Goal: Task Accomplishment & Management: Manage account settings

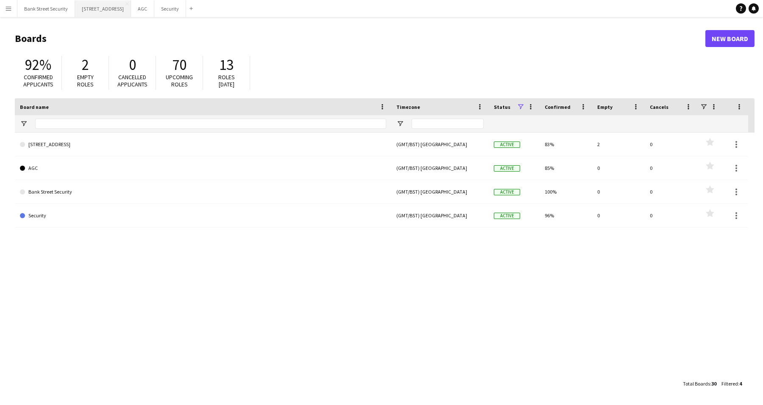
click at [105, 9] on button "[STREET_ADDRESS]" at bounding box center [103, 8] width 56 height 17
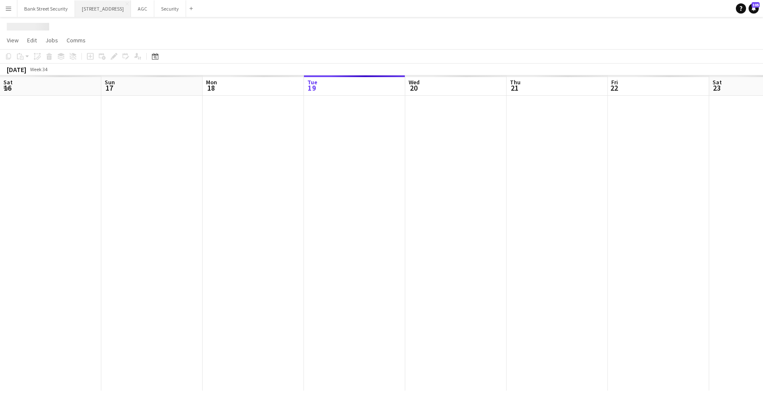
scroll to position [0, 203]
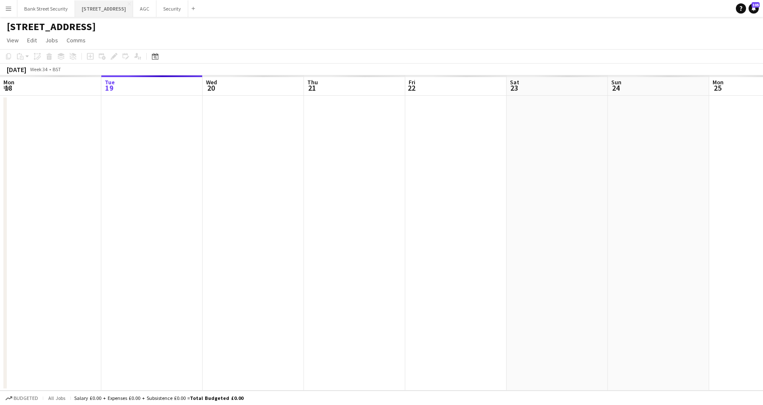
click at [105, 9] on button "[STREET_ADDRESS]" at bounding box center [104, 8] width 58 height 17
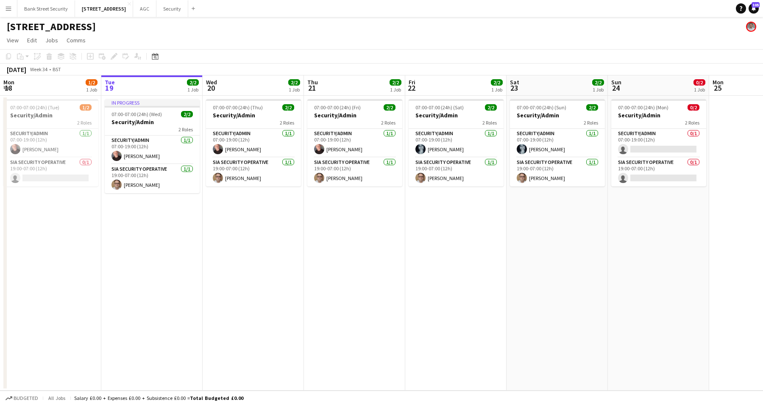
click at [348, 348] on app-date-cell "07:00-07:00 (24h) (Fri) 2/2 Security/Admin 2 Roles Security/Admin [DATE] 07:00-…" at bounding box center [354, 243] width 101 height 295
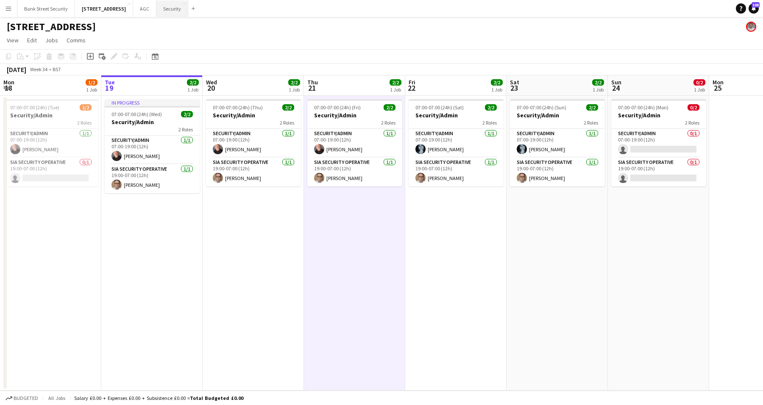
click at [181, 10] on button "Security Close" at bounding box center [173, 8] width 32 height 17
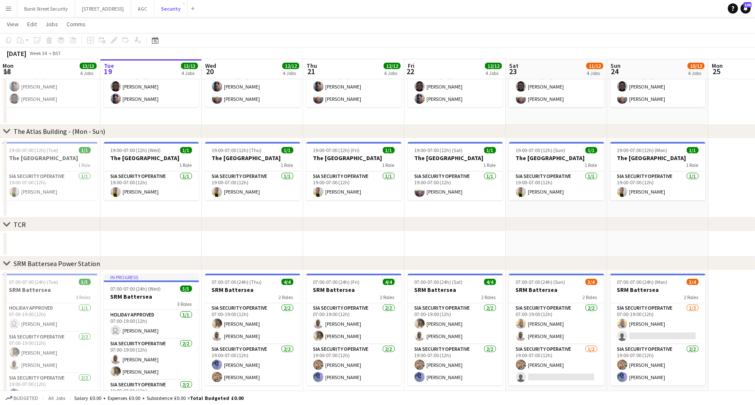
scroll to position [246, 0]
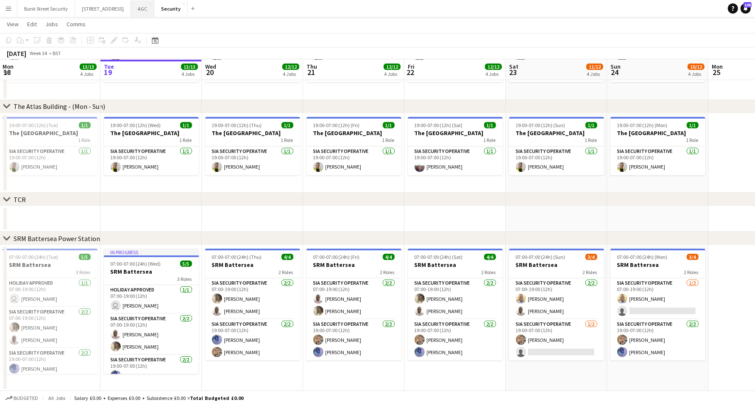
click at [154, 9] on button "AGC Close" at bounding box center [142, 8] width 23 height 17
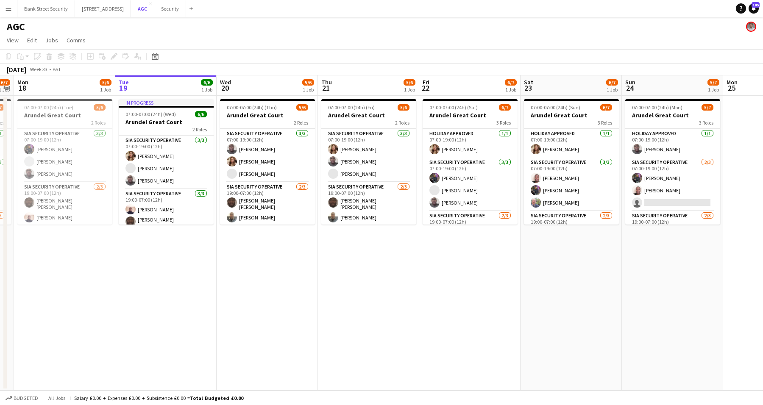
scroll to position [0, 189]
click at [324, 241] on app-date-cell "07:00-07:00 (24h) (Fri) 5/6 Arundel Great Court 2 Roles SIA Security Operative …" at bounding box center [368, 243] width 101 height 295
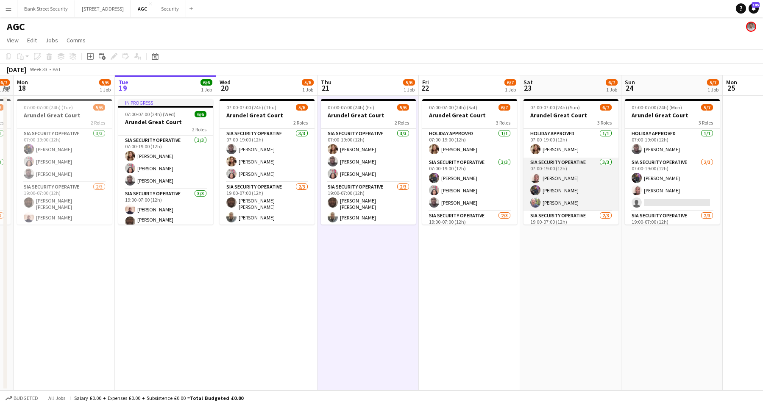
scroll to position [39, 0]
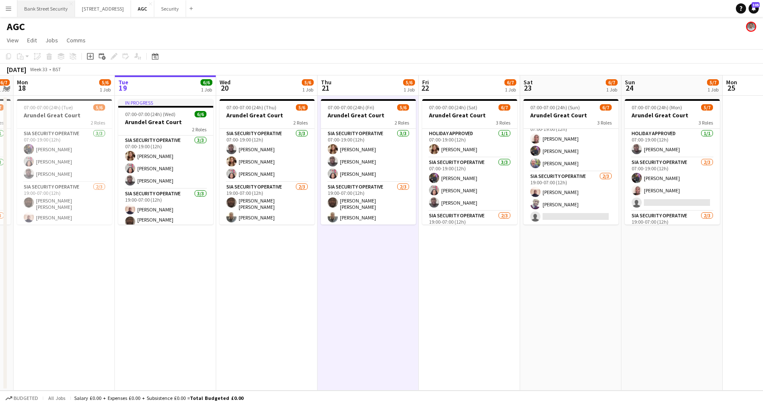
click at [54, 8] on button "Bank Street Security Close" at bounding box center [46, 8] width 58 height 17
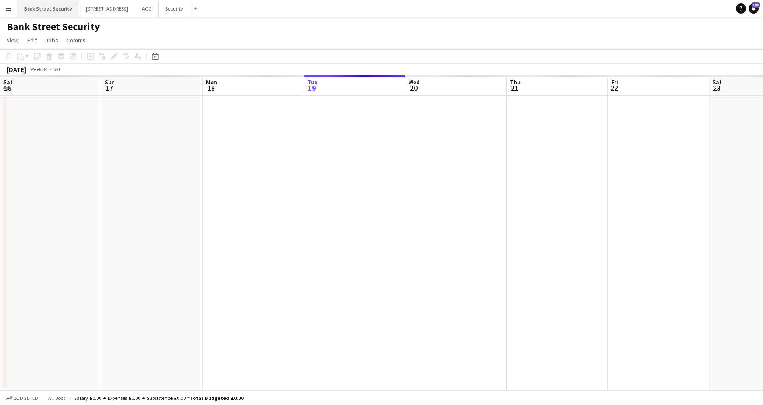
scroll to position [0, 203]
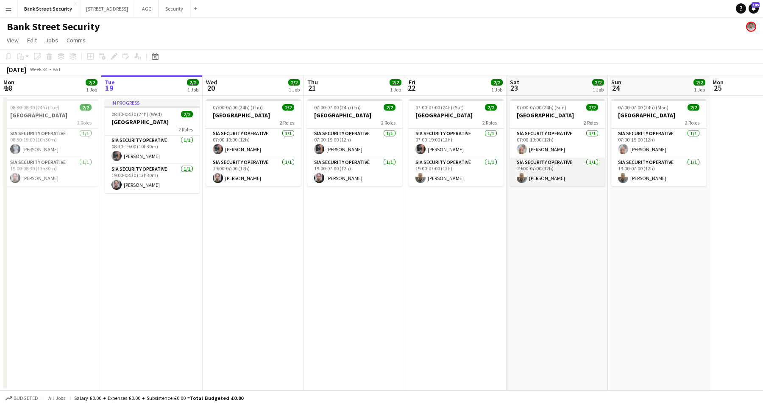
click at [549, 173] on app-card-role "SIA Security Operative [DATE] 19:00-07:00 (12h) [PERSON_NAME]" at bounding box center [557, 172] width 95 height 29
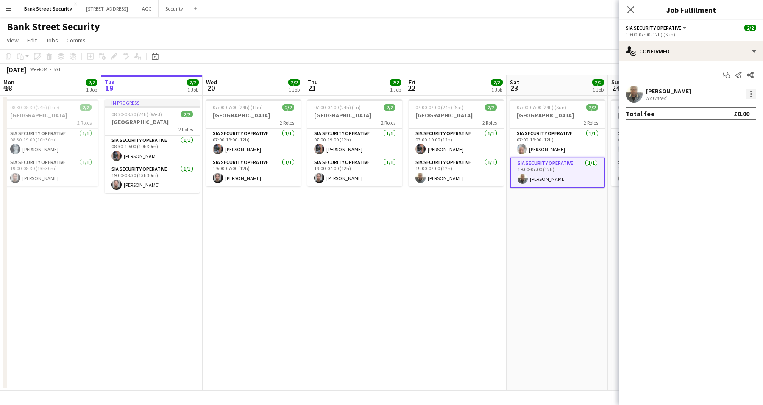
click at [753, 94] on div at bounding box center [751, 94] width 10 height 10
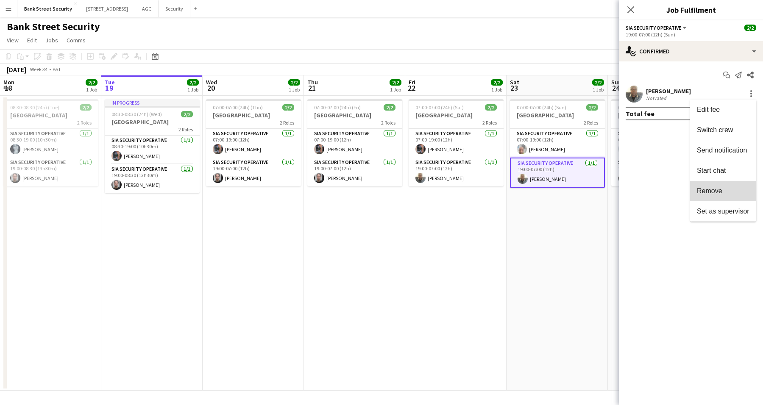
click at [716, 193] on span "Remove" at bounding box center [709, 190] width 25 height 7
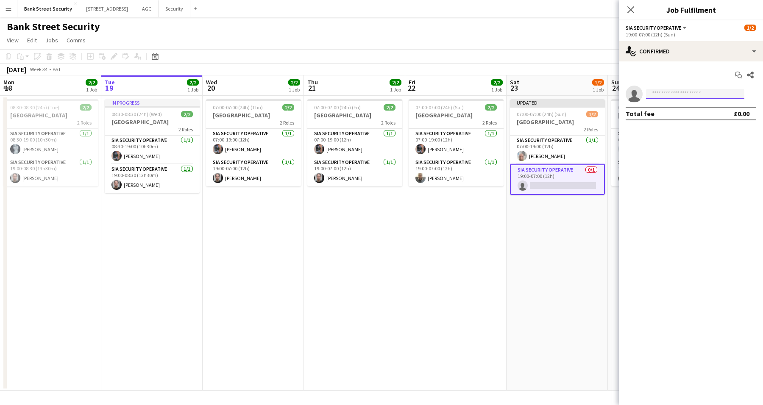
click at [673, 91] on input at bounding box center [695, 94] width 98 height 10
type input "*****"
click at [678, 109] on span "[PERSON_NAME]" at bounding box center [677, 106] width 49 height 7
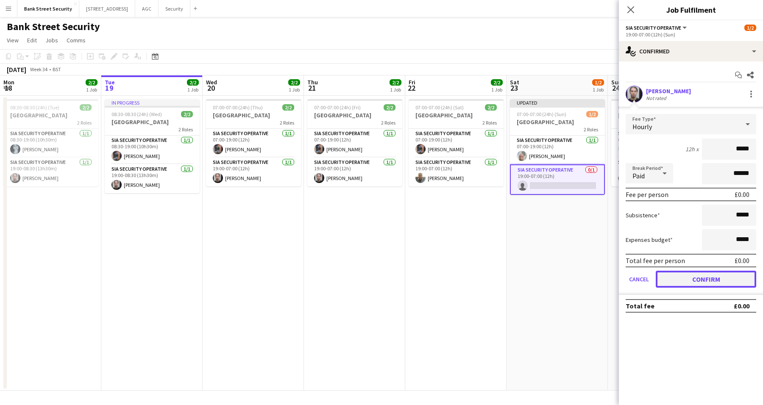
click at [698, 274] on button "Confirm" at bounding box center [706, 279] width 101 height 17
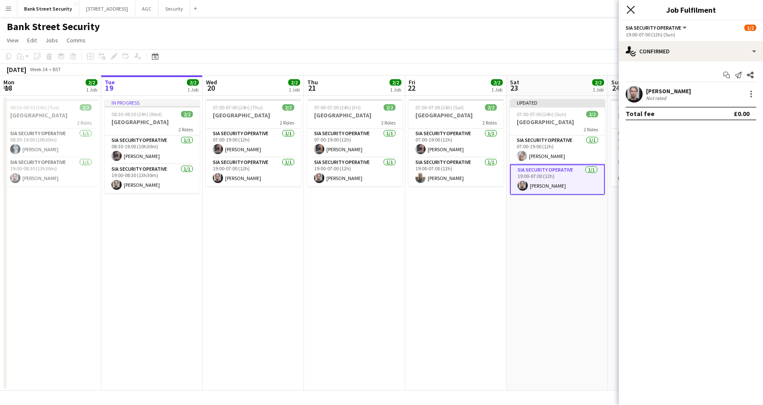
click at [631, 11] on icon "Close pop-in" at bounding box center [631, 10] width 8 height 8
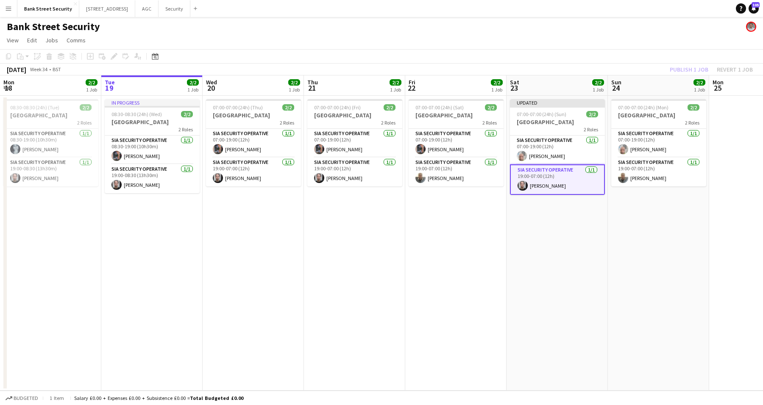
click at [678, 71] on div "Publish 1 job Revert 1 job" at bounding box center [711, 69] width 103 height 11
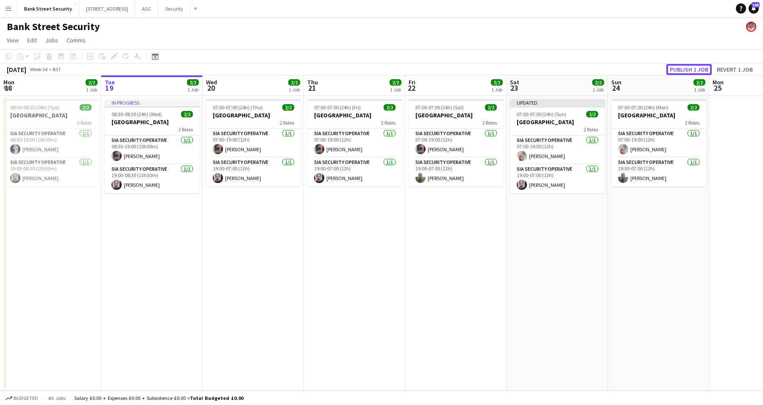
click at [678, 71] on button "Publish 1 job" at bounding box center [689, 69] width 45 height 11
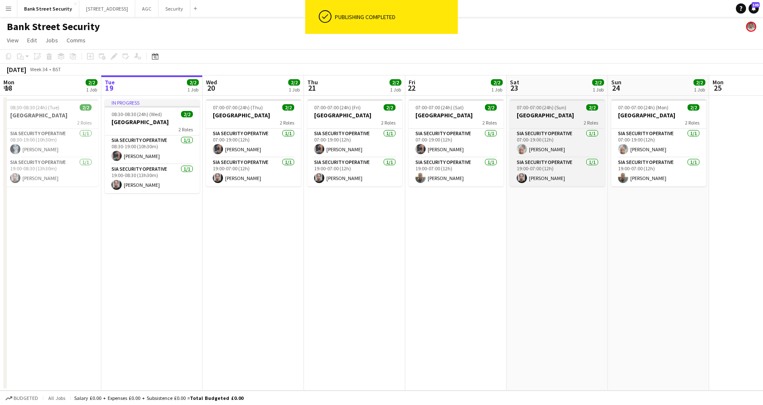
click at [554, 117] on h3 "[GEOGRAPHIC_DATA]" at bounding box center [557, 116] width 95 height 8
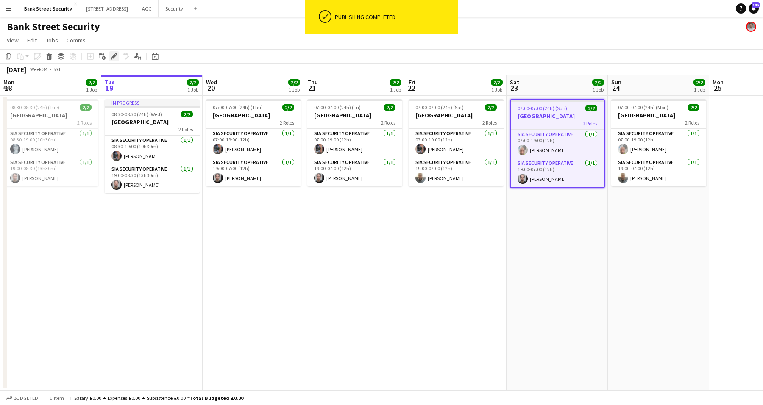
click at [112, 56] on icon "Edit" at bounding box center [114, 56] width 7 height 7
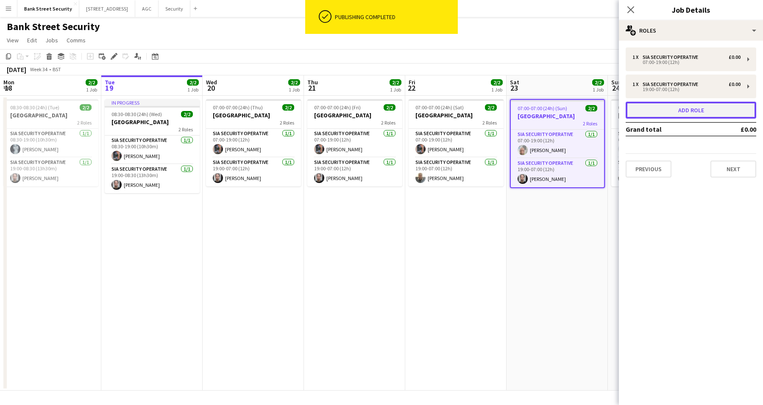
click at [711, 114] on button "Add role" at bounding box center [691, 110] width 131 height 17
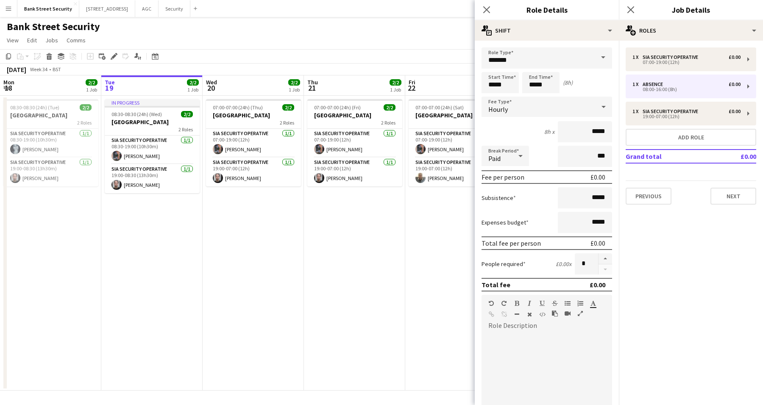
click at [595, 54] on span at bounding box center [604, 58] width 18 height 20
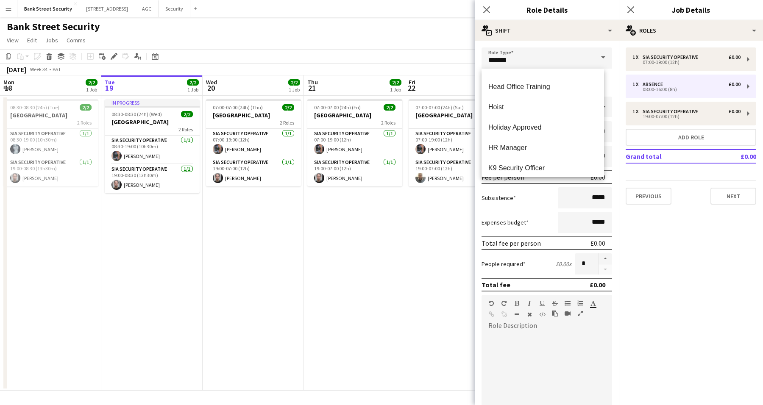
scroll to position [224, 0]
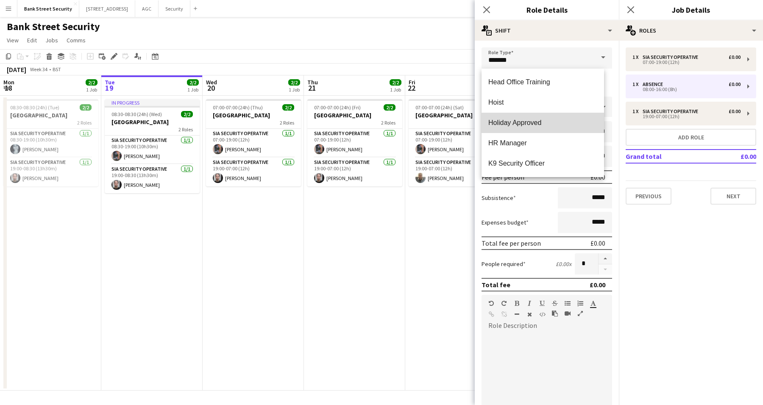
click at [548, 123] on span "Holiday Approved" at bounding box center [543, 123] width 109 height 8
type input "**********"
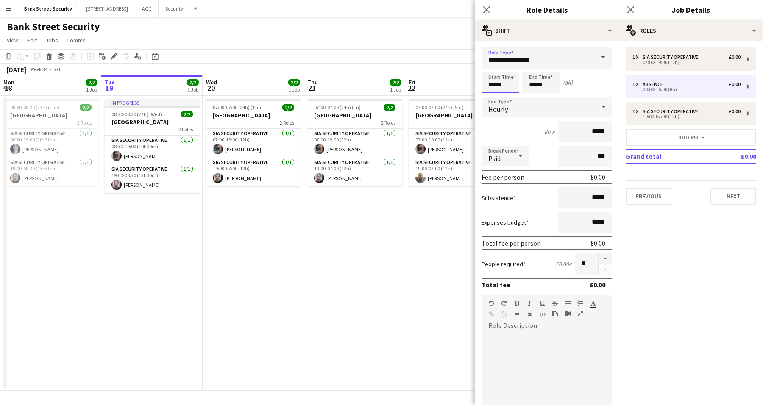
click at [495, 86] on input "*****" at bounding box center [500, 82] width 37 height 21
type input "*****"
click at [535, 87] on input "*****" at bounding box center [541, 82] width 37 height 21
type input "*****"
click at [486, 11] on icon at bounding box center [487, 10] width 8 height 8
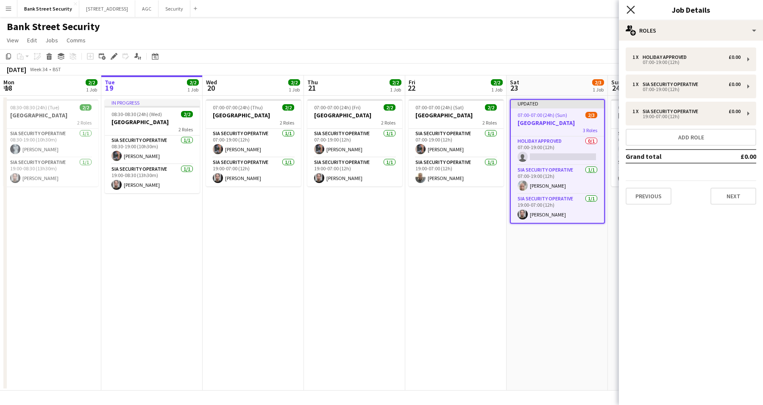
click at [632, 10] on icon at bounding box center [631, 10] width 8 height 8
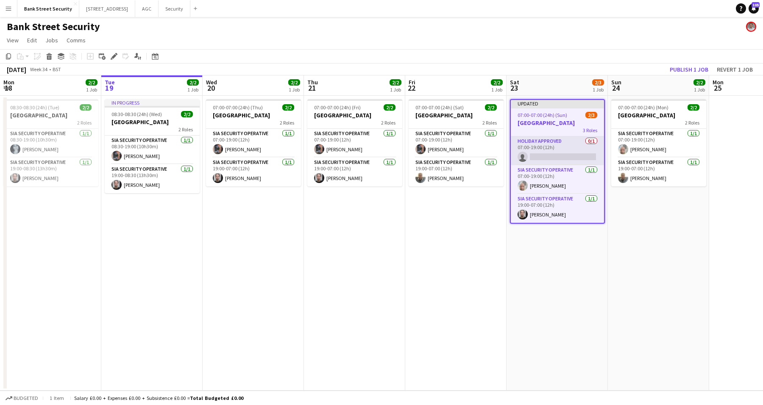
click at [568, 150] on app-card-role "Holiday Approved 0/1 07:00-19:00 (12h) single-neutral-actions" at bounding box center [557, 151] width 93 height 29
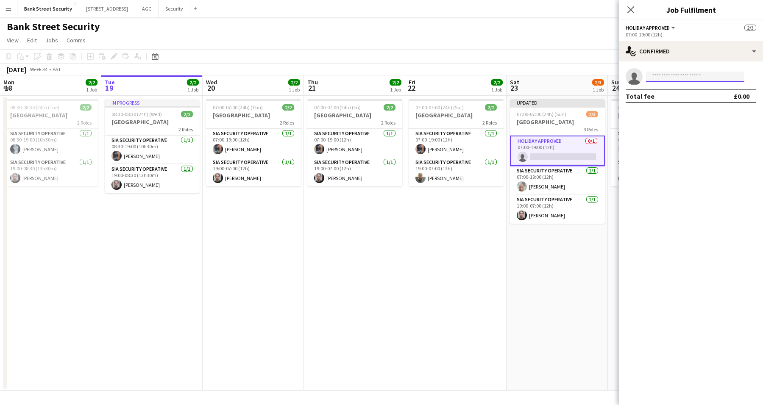
click at [716, 75] on input at bounding box center [695, 77] width 98 height 10
type input "*****"
click at [702, 87] on span "[PERSON_NAME] Active" at bounding box center [695, 88] width 85 height 7
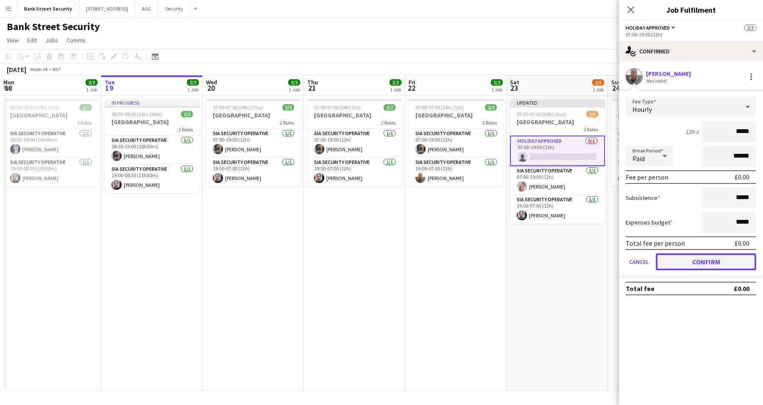
click at [694, 260] on button "Confirm" at bounding box center [706, 262] width 101 height 17
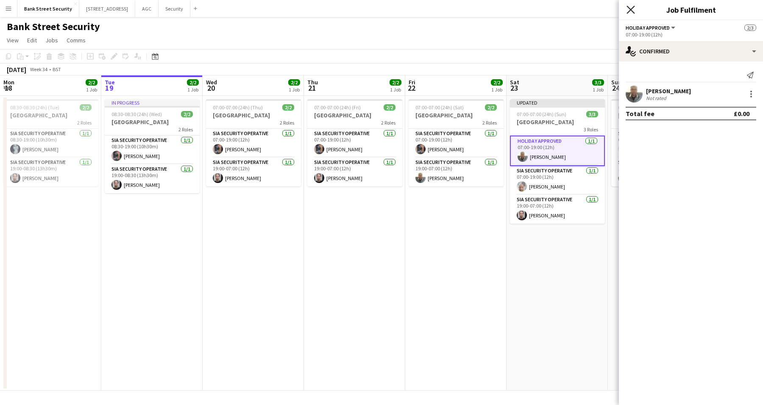
click at [632, 6] on icon "Close pop-in" at bounding box center [631, 10] width 8 height 8
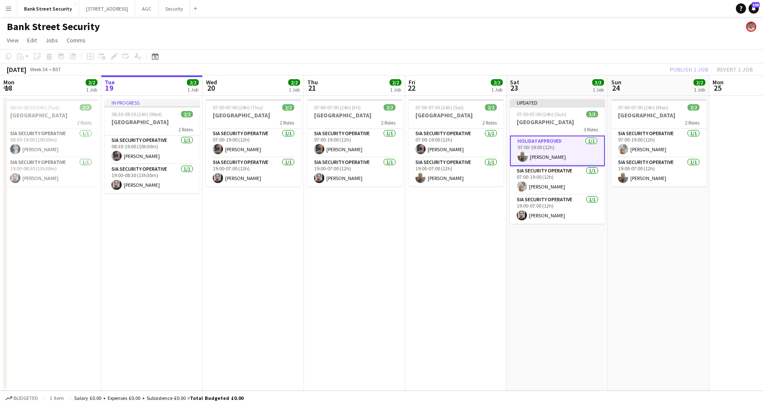
click at [681, 67] on div "Publish 1 job Revert 1 job" at bounding box center [711, 69] width 103 height 11
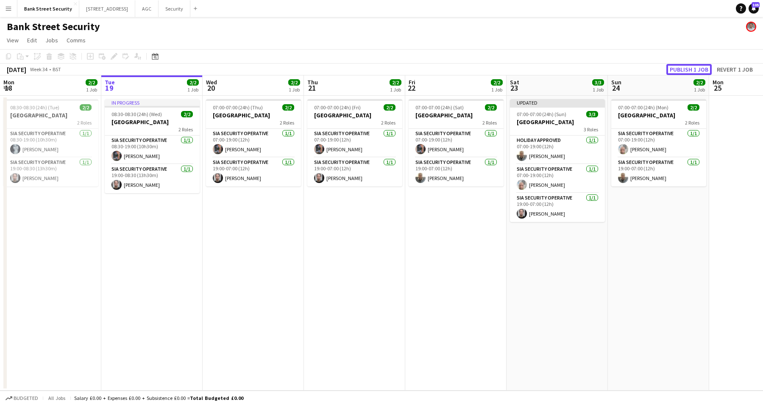
click at [681, 67] on button "Publish 1 job" at bounding box center [689, 69] width 45 height 11
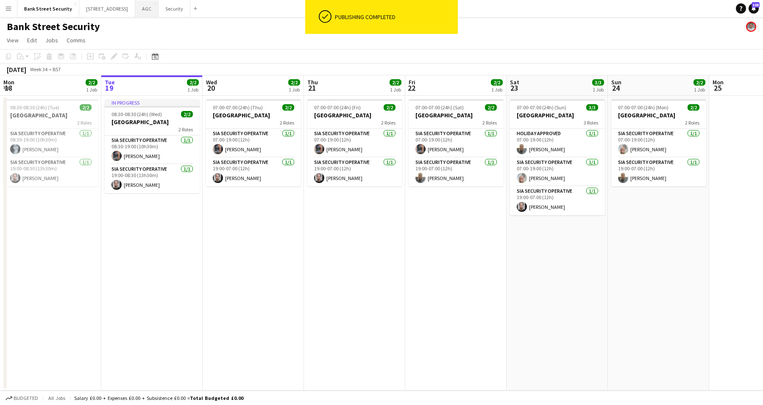
click at [157, 9] on button "AGC Close" at bounding box center [146, 8] width 23 height 17
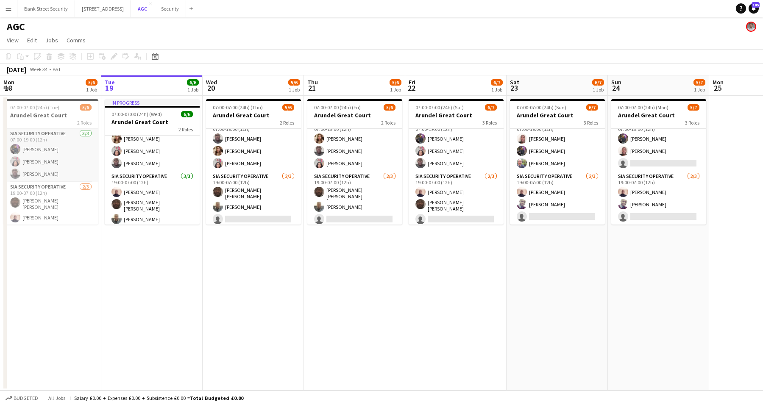
scroll to position [11, 0]
click at [181, 13] on button "Security Close" at bounding box center [170, 8] width 32 height 17
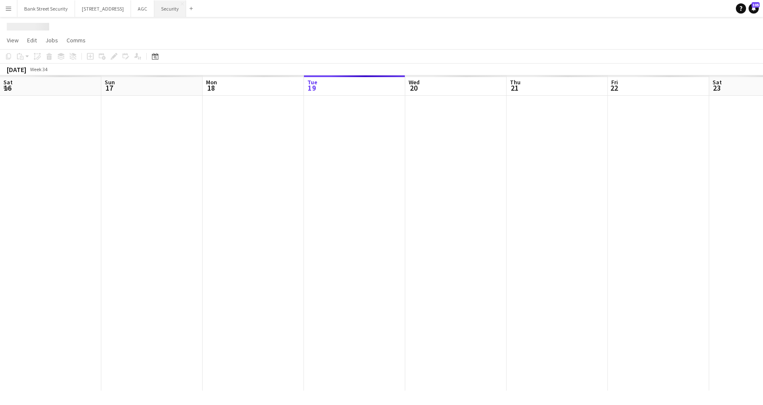
scroll to position [0, 203]
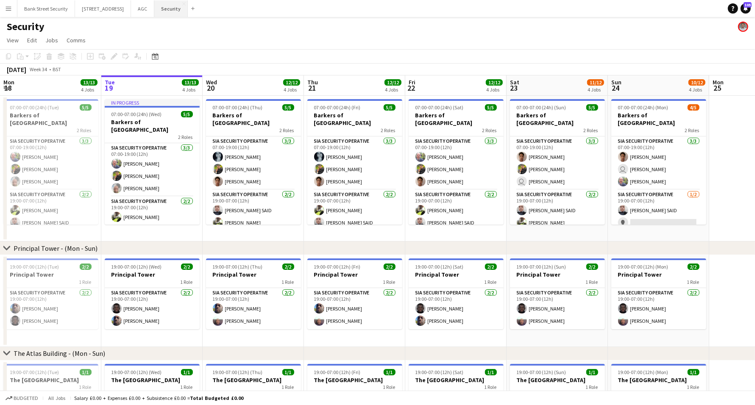
click at [181, 13] on button "Security Close" at bounding box center [171, 8] width 34 height 17
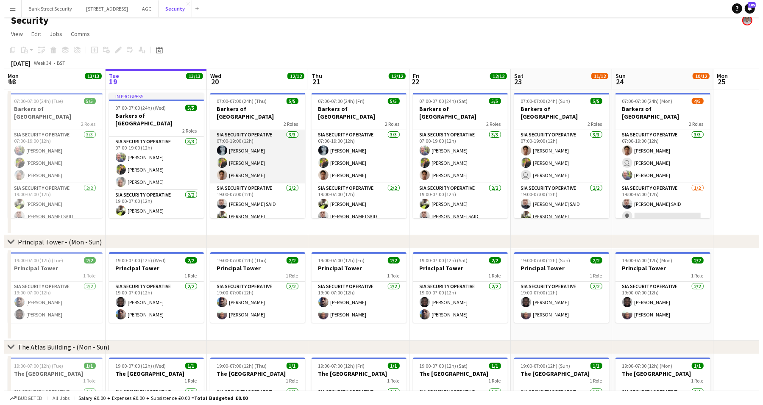
scroll to position [0, 0]
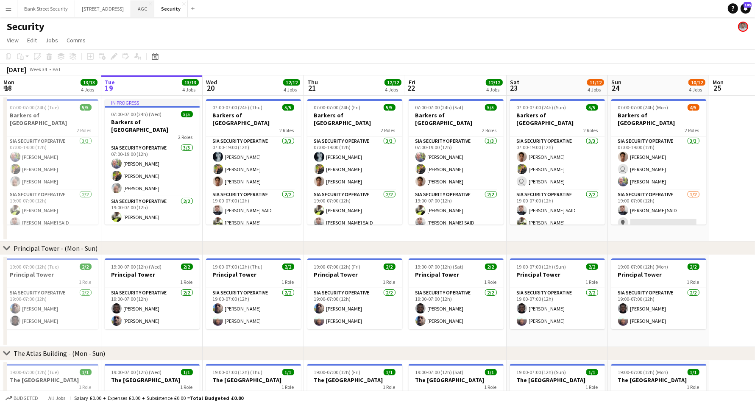
click at [152, 12] on button "AGC Close" at bounding box center [142, 8] width 23 height 17
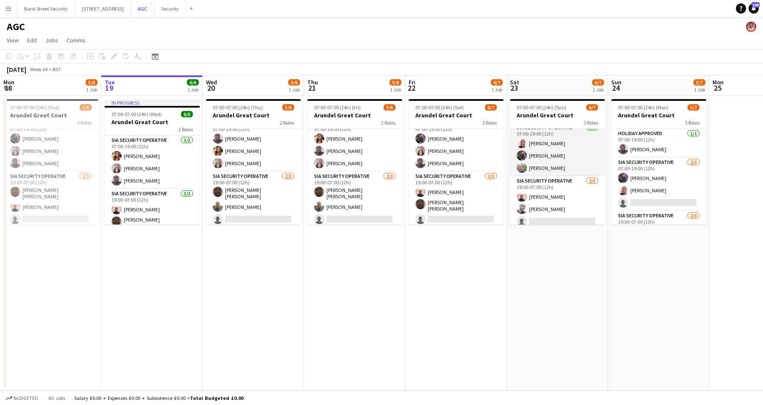
scroll to position [36, 0]
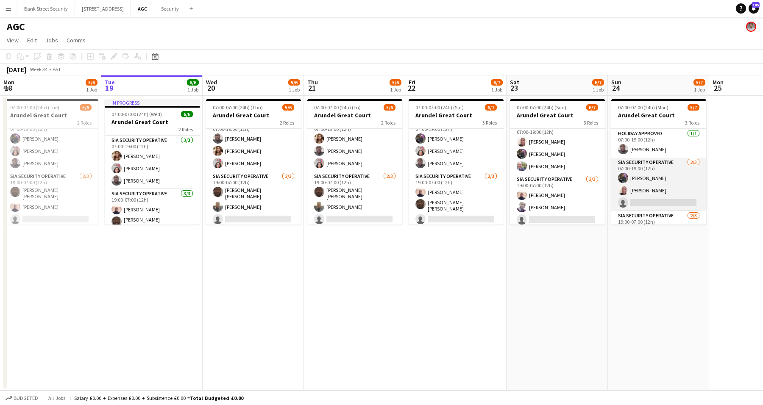
click at [647, 187] on app-card-role "SIA Security Operative [DATE] 07:00-19:00 (12h) [PERSON_NAME] [PERSON_NAME] sin…" at bounding box center [659, 184] width 95 height 53
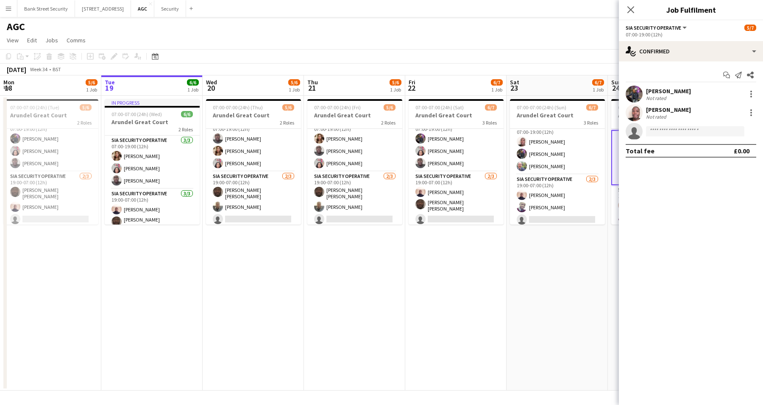
scroll to position [41, 0]
click at [631, 14] on app-icon "Close pop-in" at bounding box center [631, 10] width 12 height 12
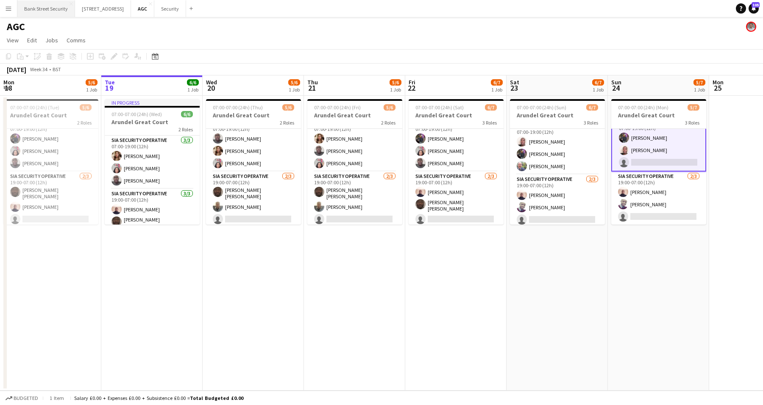
click at [47, 6] on button "Bank Street Security Close" at bounding box center [46, 8] width 58 height 17
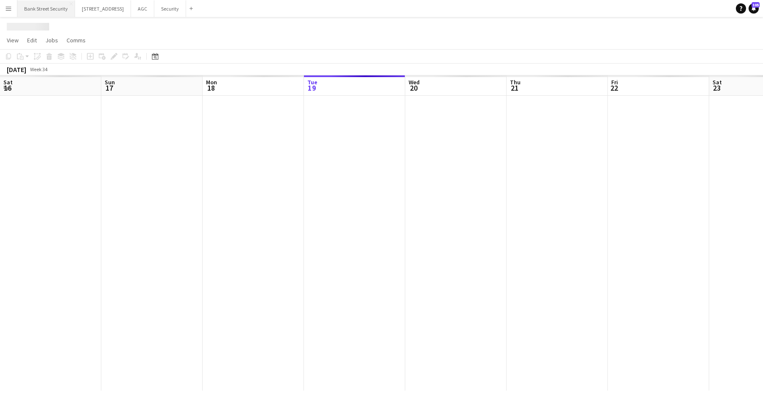
scroll to position [0, 203]
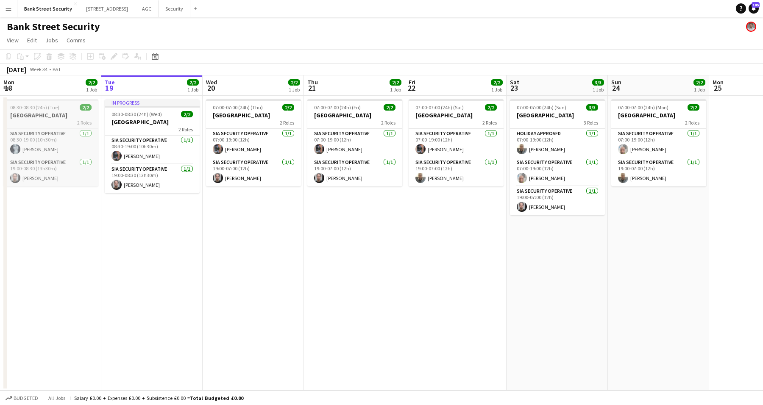
click at [39, 112] on h3 "[GEOGRAPHIC_DATA]" at bounding box center [50, 116] width 95 height 8
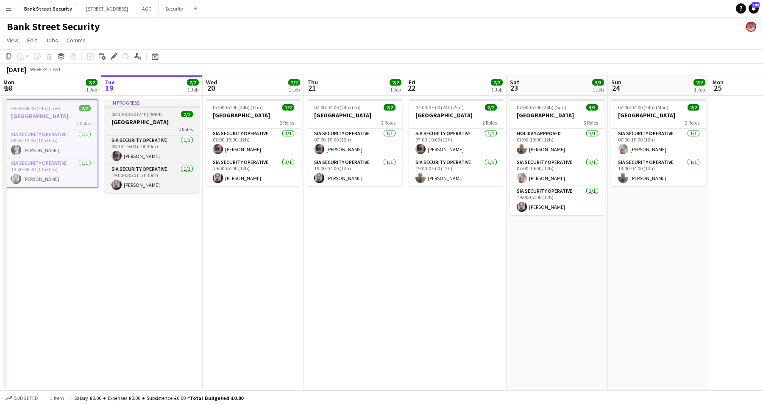
click at [121, 117] on span "08:30-08:30 (24h) (Wed)" at bounding box center [137, 114] width 50 height 6
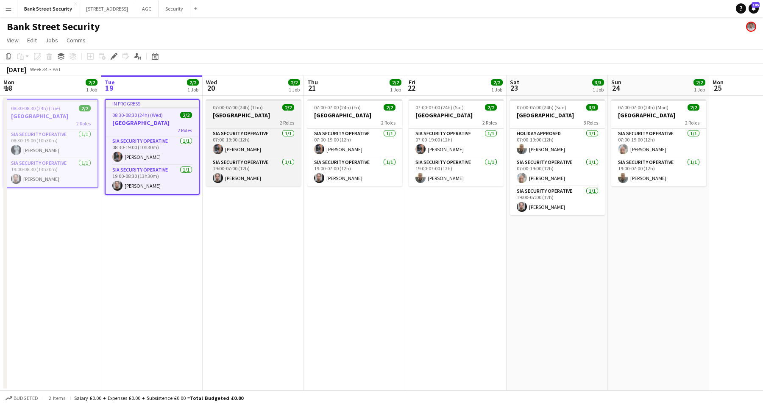
click at [230, 118] on h3 "[GEOGRAPHIC_DATA]" at bounding box center [253, 116] width 95 height 8
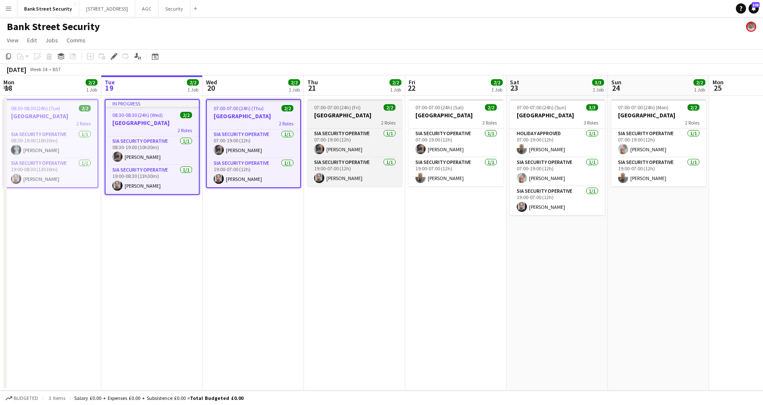
click at [347, 104] on span "07:00-07:00 (24h) (Fri)" at bounding box center [337, 107] width 47 height 6
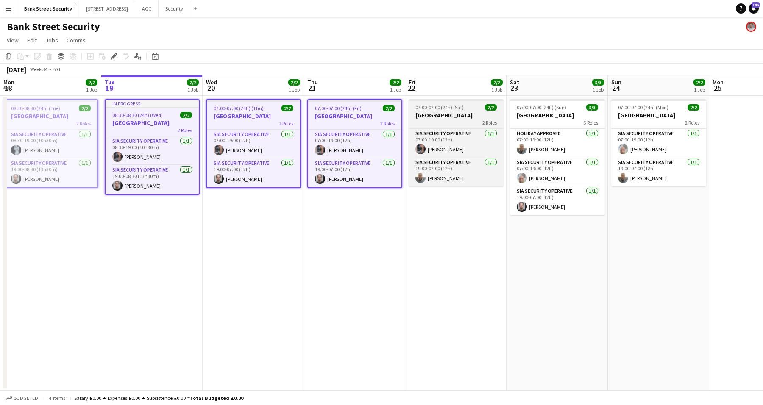
click at [419, 108] on span "07:00-07:00 (24h) (Sat)" at bounding box center [440, 107] width 48 height 6
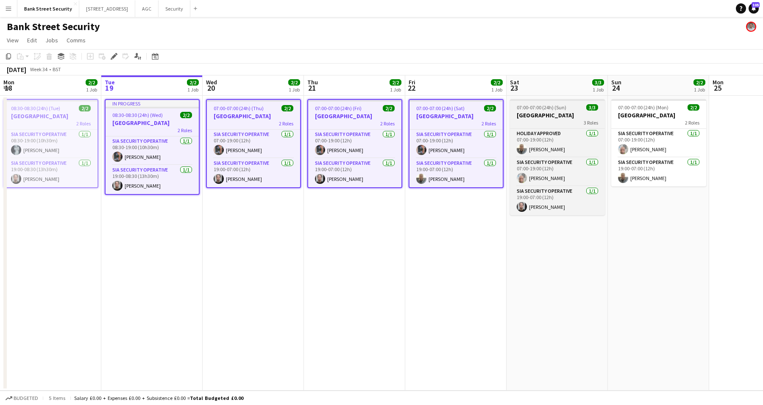
click at [531, 113] on h3 "[GEOGRAPHIC_DATA]" at bounding box center [557, 116] width 95 height 8
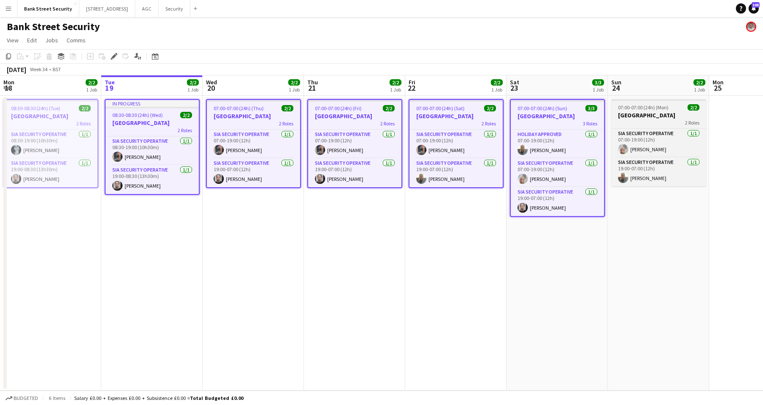
click at [642, 122] on div "2 Roles" at bounding box center [659, 122] width 95 height 7
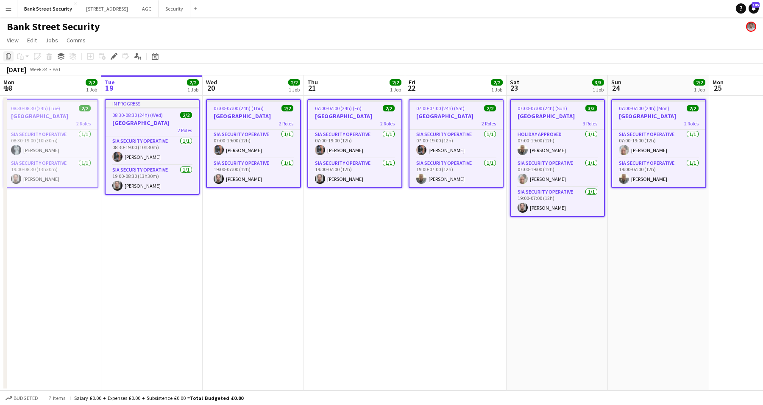
click at [6, 60] on div "Copy" at bounding box center [8, 56] width 10 height 10
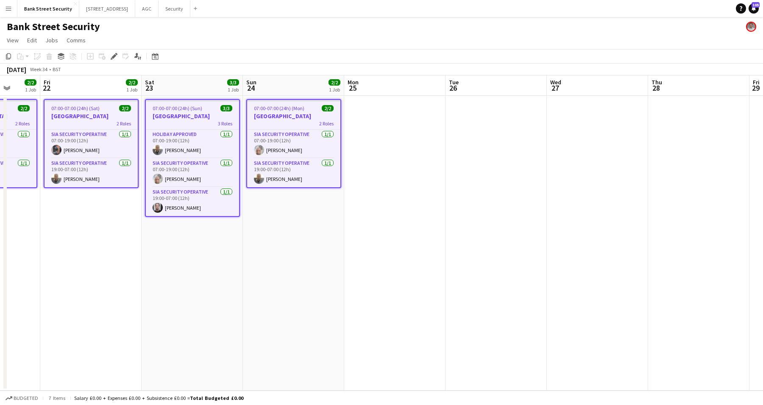
scroll to position [0, 367]
click at [414, 182] on app-date-cell at bounding box center [393, 243] width 101 height 295
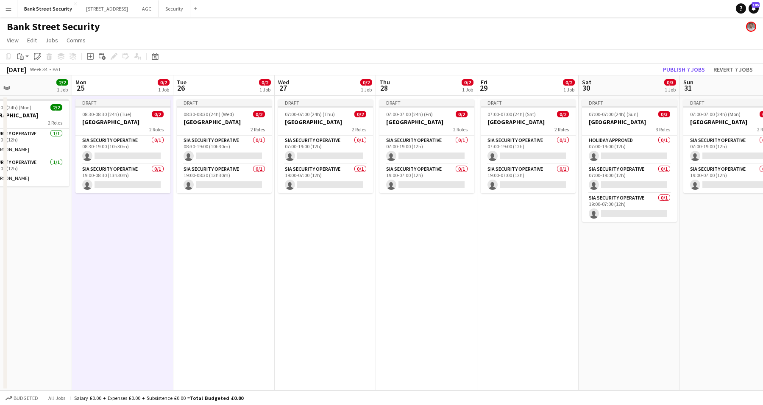
scroll to position [0, 333]
click at [621, 156] on app-card-role "Holiday Approved 0/1 07:00-19:00 (12h) single-neutral-actions" at bounding box center [629, 150] width 95 height 29
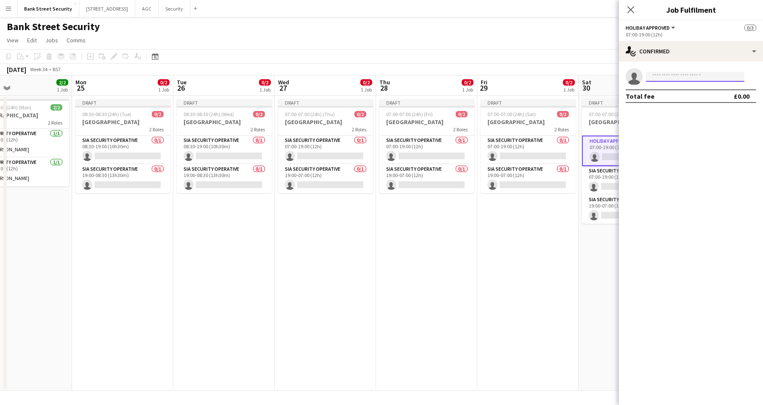
click at [674, 76] on input at bounding box center [695, 77] width 98 height 10
type input "*****"
click at [670, 97] on span "[EMAIL_ADDRESS][DOMAIN_NAME]" at bounding box center [695, 95] width 85 height 7
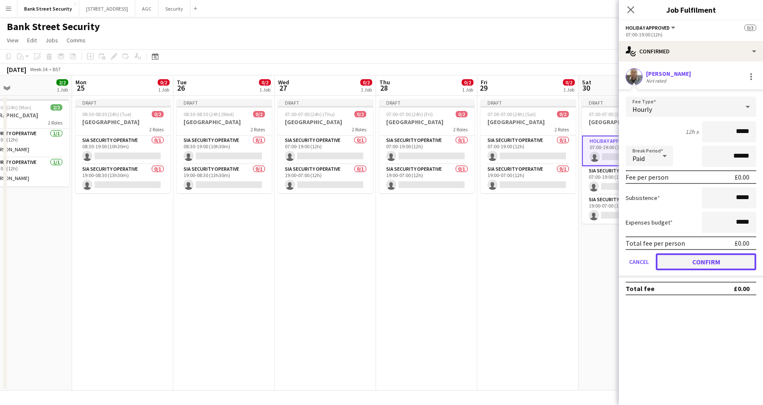
click at [715, 262] on button "Confirm" at bounding box center [706, 262] width 101 height 17
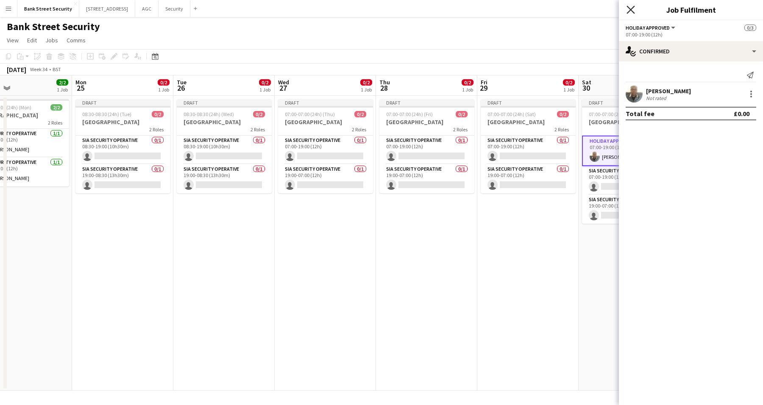
click at [630, 11] on icon at bounding box center [631, 10] width 8 height 8
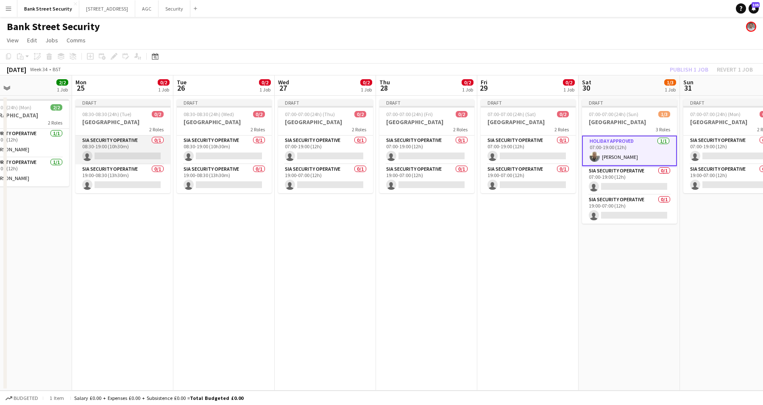
click at [109, 144] on app-card-role "SIA Security Operative 0/1 08:30-19:00 (10h30m) single-neutral-actions" at bounding box center [122, 150] width 95 height 29
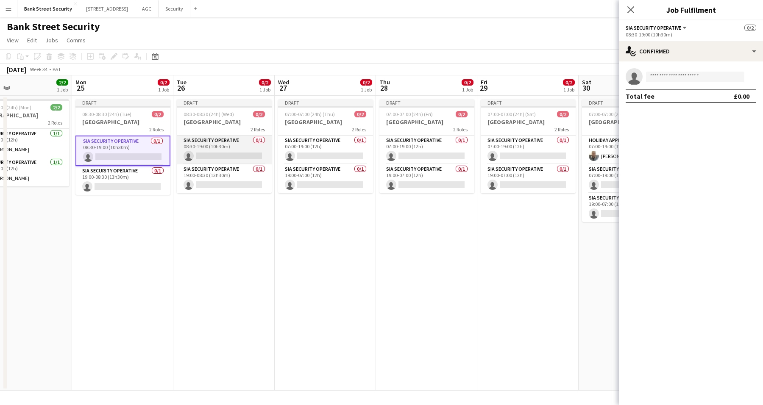
click at [212, 150] on app-card-role "SIA Security Operative 0/1 08:30-19:00 (10h30m) single-neutral-actions" at bounding box center [224, 150] width 95 height 29
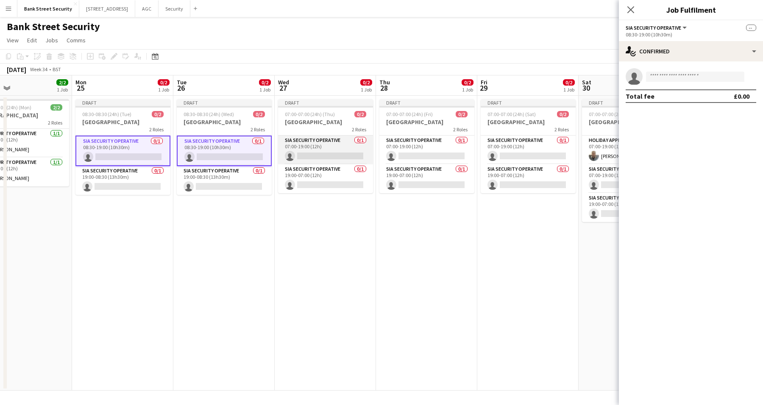
click at [315, 159] on app-card-role "SIA Security Operative 0/1 07:00-19:00 (12h) single-neutral-actions" at bounding box center [325, 150] width 95 height 29
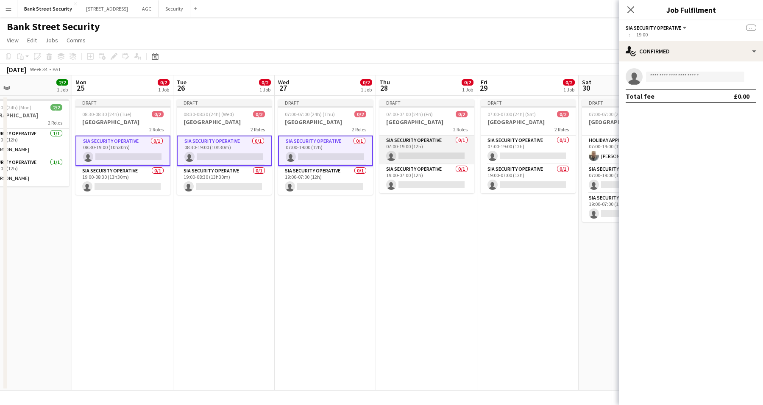
click at [410, 161] on app-card-role "SIA Security Operative 0/1 07:00-19:00 (12h) single-neutral-actions" at bounding box center [427, 150] width 95 height 29
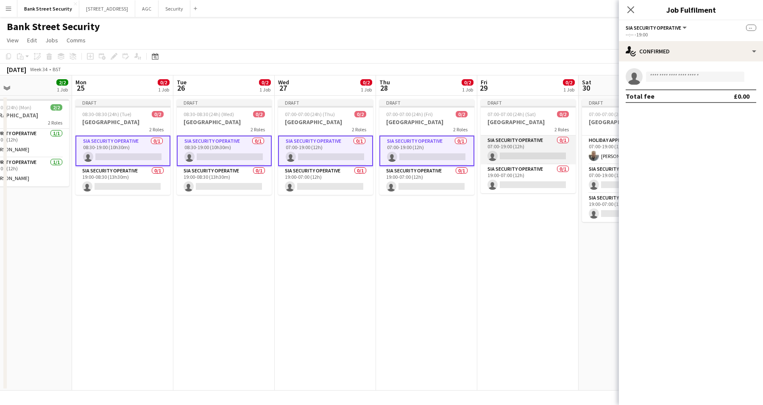
click at [496, 159] on app-card-role "SIA Security Operative 0/1 07:00-19:00 (12h) single-neutral-actions" at bounding box center [528, 150] width 95 height 29
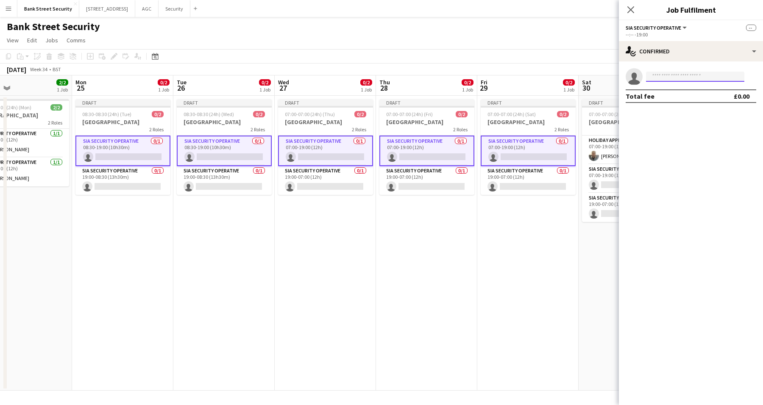
click at [695, 78] on input at bounding box center [695, 77] width 98 height 10
type input "****"
click at [677, 90] on span "[PERSON_NAME]" at bounding box center [677, 88] width 49 height 7
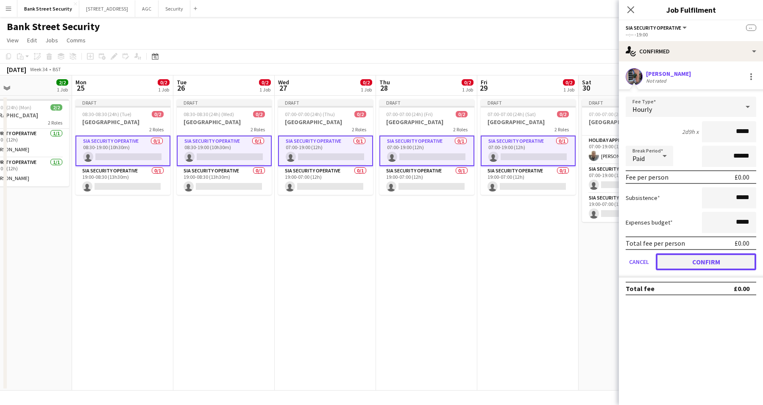
click at [679, 260] on button "Confirm" at bounding box center [706, 262] width 101 height 17
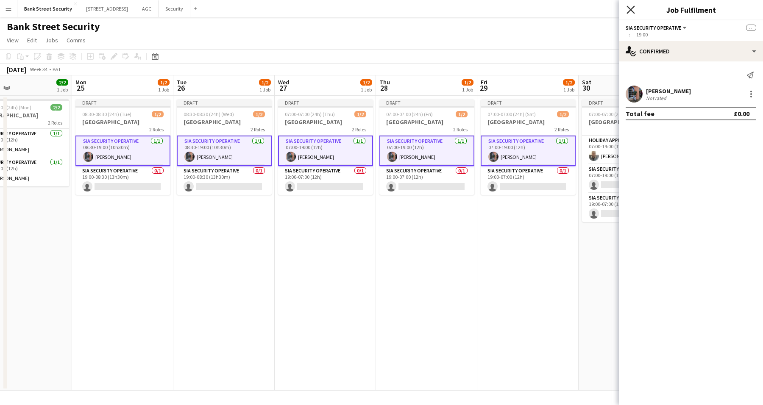
click at [627, 12] on icon "Close pop-in" at bounding box center [631, 10] width 8 height 8
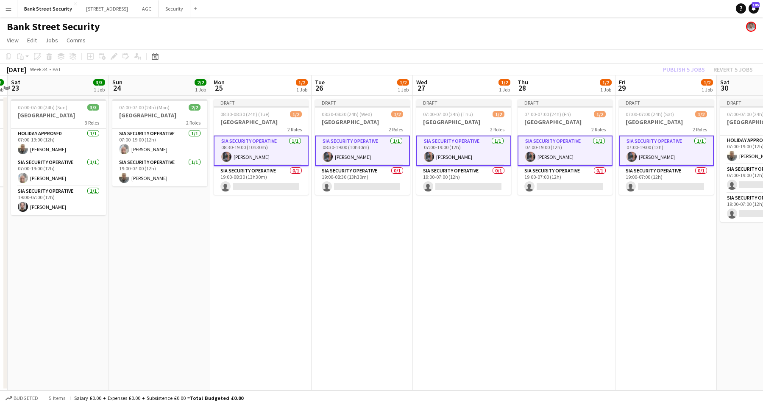
scroll to position [0, 297]
click at [263, 187] on app-card-role "SIA Security Operative 0/1 19:00-08:30 (13h30m) single-neutral-actions" at bounding box center [260, 180] width 95 height 29
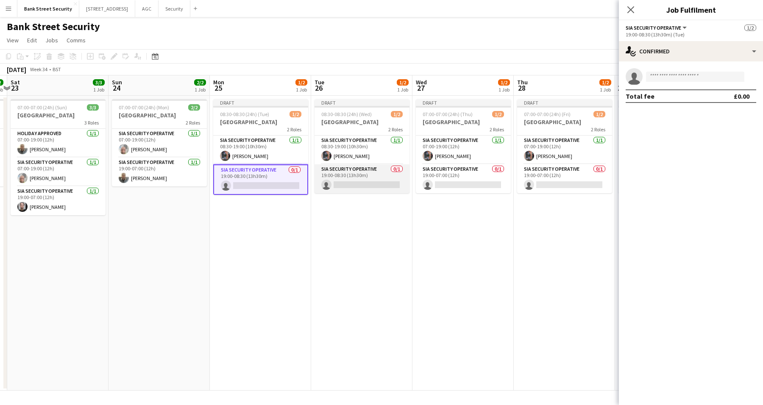
click at [371, 180] on app-card-role "SIA Security Operative 0/1 19:00-08:30 (13h30m) single-neutral-actions" at bounding box center [362, 179] width 95 height 29
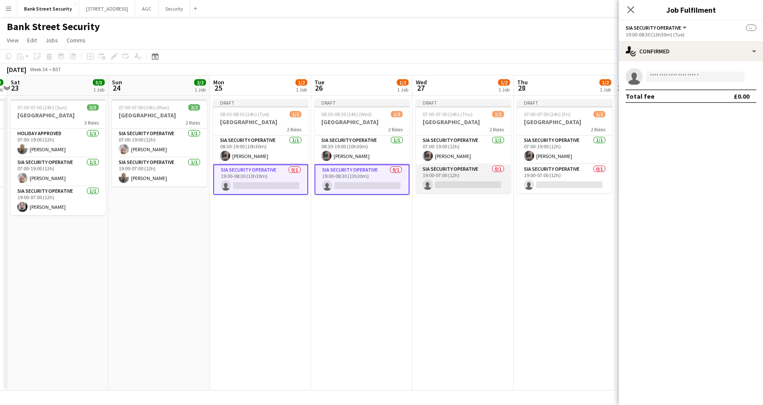
click at [449, 176] on app-card-role "SIA Security Operative 0/1 19:00-07:00 (12h) single-neutral-actions" at bounding box center [463, 179] width 95 height 29
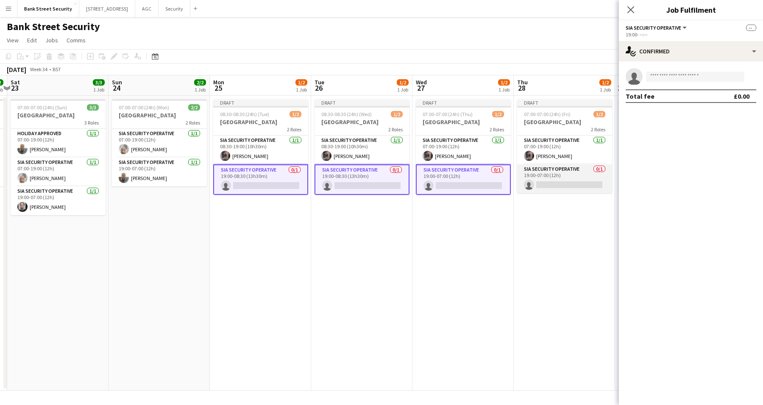
click at [554, 181] on app-card-role "SIA Security Operative 0/1 19:00-07:00 (12h) single-neutral-actions" at bounding box center [564, 179] width 95 height 29
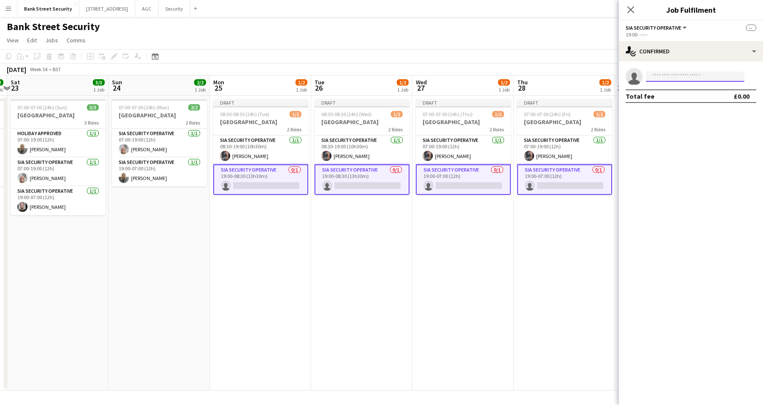
click at [706, 75] on input at bounding box center [695, 77] width 98 height 10
click at [706, 75] on input "*" at bounding box center [695, 77] width 98 height 10
type input "*****"
click at [691, 92] on span "[PERSON_NAME] Active" at bounding box center [695, 88] width 85 height 7
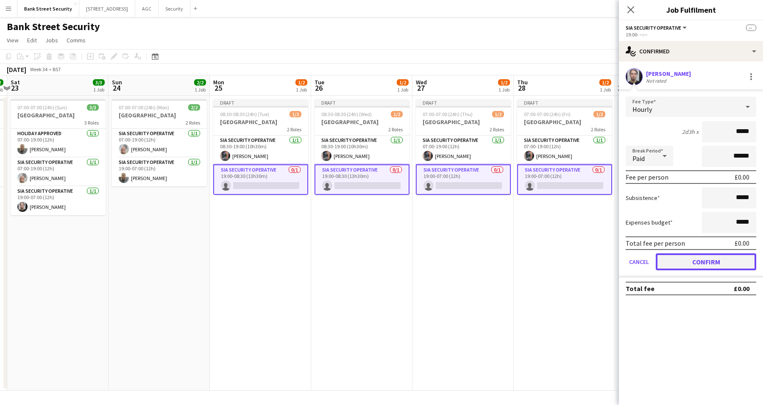
click at [683, 257] on button "Confirm" at bounding box center [706, 262] width 101 height 17
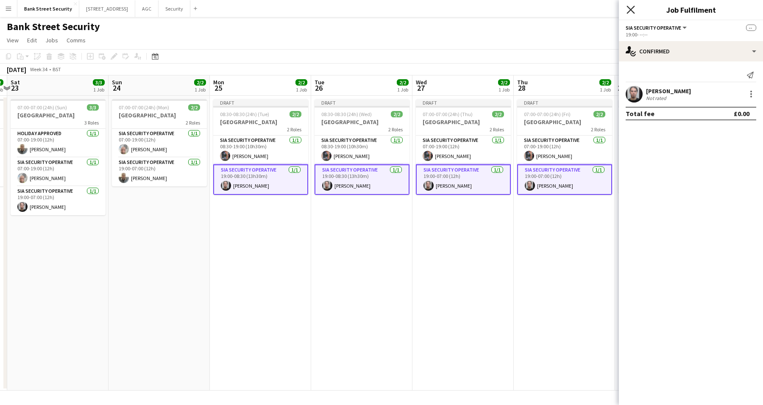
click at [632, 6] on icon "Close pop-in" at bounding box center [631, 10] width 8 height 8
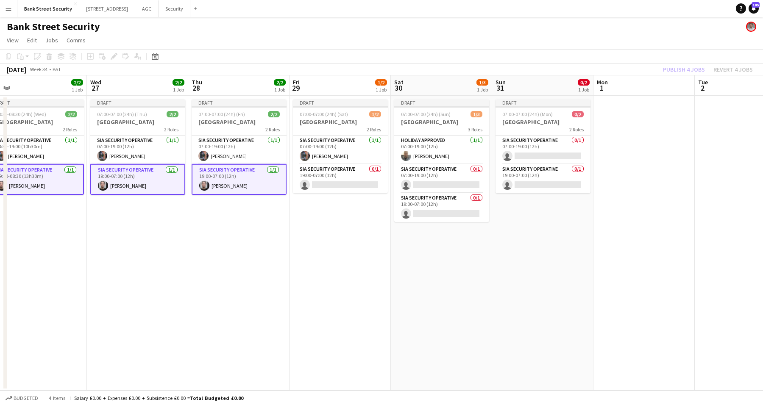
scroll to position [0, 319]
click at [358, 182] on app-card-role "SIA Security Operative 0/1 19:00-07:00 (12h) single-neutral-actions" at bounding box center [340, 179] width 95 height 29
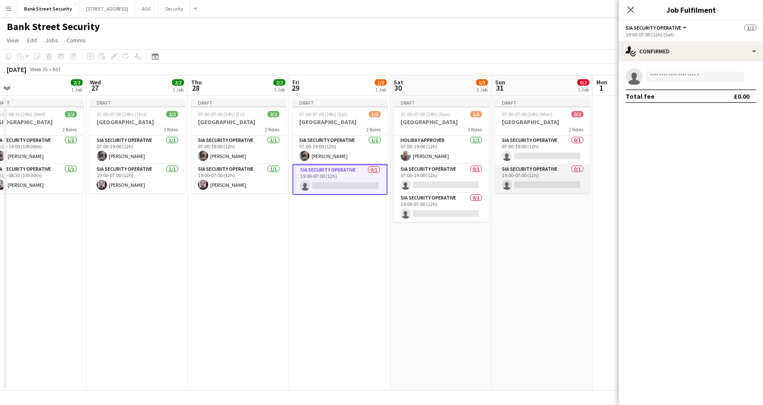
click at [548, 179] on app-card-role "SIA Security Operative 0/1 19:00-07:00 (12h) single-neutral-actions" at bounding box center [542, 179] width 95 height 29
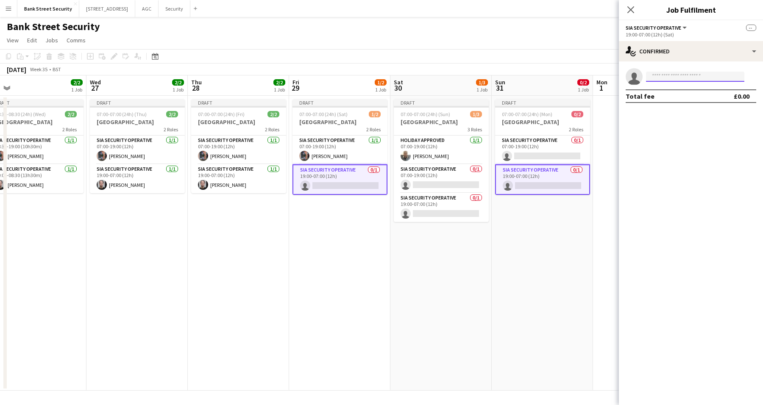
click at [694, 79] on input at bounding box center [695, 77] width 98 height 10
type input "*****"
click at [688, 92] on span "[EMAIL_ADDRESS][DOMAIN_NAME]" at bounding box center [695, 95] width 85 height 7
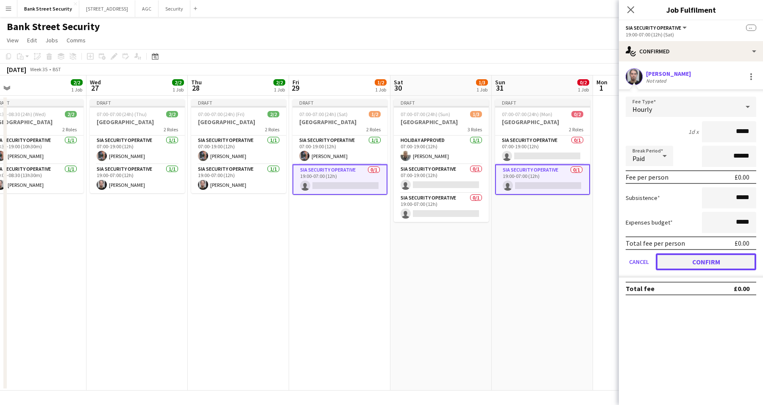
click at [691, 256] on button "Confirm" at bounding box center [706, 262] width 101 height 17
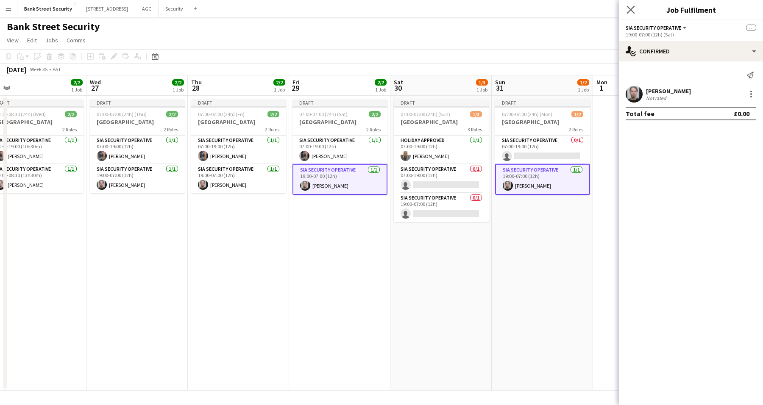
click at [632, 16] on app-icon "Close pop-in" at bounding box center [631, 10] width 12 height 12
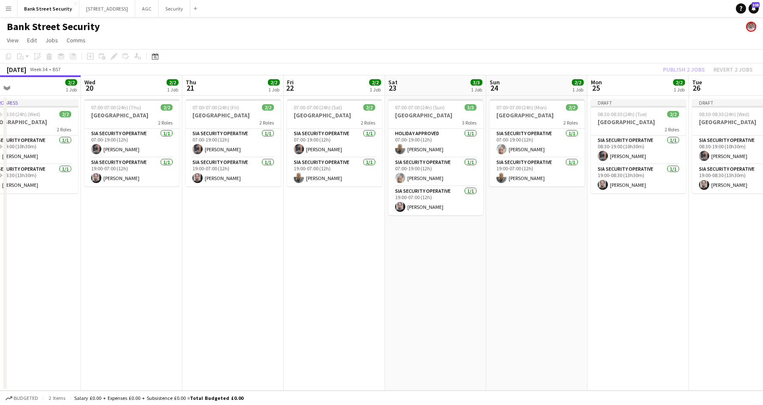
scroll to position [0, 326]
drag, startPoint x: 673, startPoint y: 225, endPoint x: 198, endPoint y: 264, distance: 476.7
click at [198, 264] on app-calendar-viewport "Sat 16 2/2 1 Job Sun 17 2/2 1 Job Mon 18 2/2 1 Job Tue 19 2/2 1 Job Wed 20 2/2 …" at bounding box center [381, 233] width 763 height 316
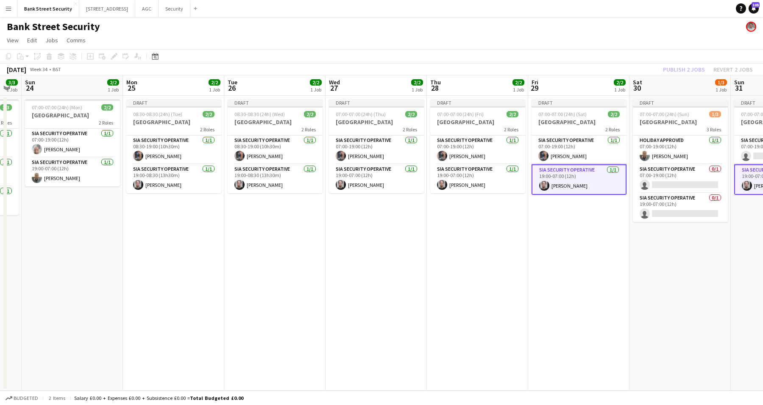
scroll to position [0, 289]
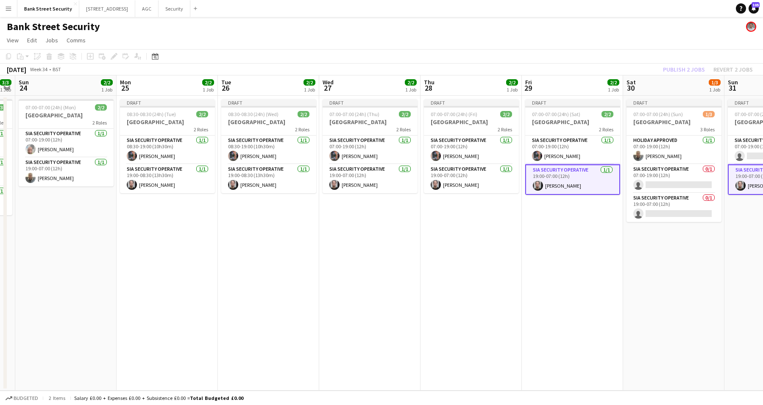
drag, startPoint x: 625, startPoint y: 265, endPoint x: 154, endPoint y: 303, distance: 471.9
click at [154, 303] on app-calendar-viewport "Thu 21 2/2 1 Job Fri 22 2/2 1 Job Sat 23 3/3 1 Job Sun 24 2/2 1 Job Mon 25 2/2 …" at bounding box center [381, 233] width 763 height 316
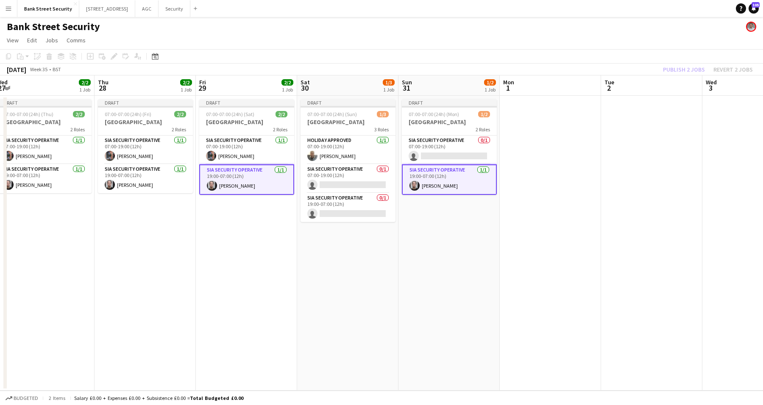
scroll to position [0, 316]
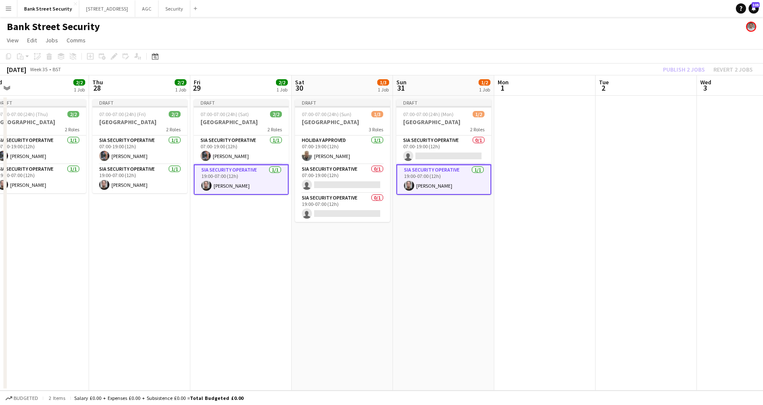
drag, startPoint x: 577, startPoint y: 234, endPoint x: 245, endPoint y: 289, distance: 336.2
click at [245, 289] on app-calendar-viewport "Sun 24 2/2 1 Job Mon 25 2/2 1 Job Tue 26 2/2 1 Job Wed 27 2/2 1 Job Thu 28 2/2 …" at bounding box center [381, 233] width 763 height 316
click at [218, 176] on app-card-role "SIA Security Operative [DATE] 19:00-07:00 (12h) [PERSON_NAME]" at bounding box center [241, 180] width 95 height 31
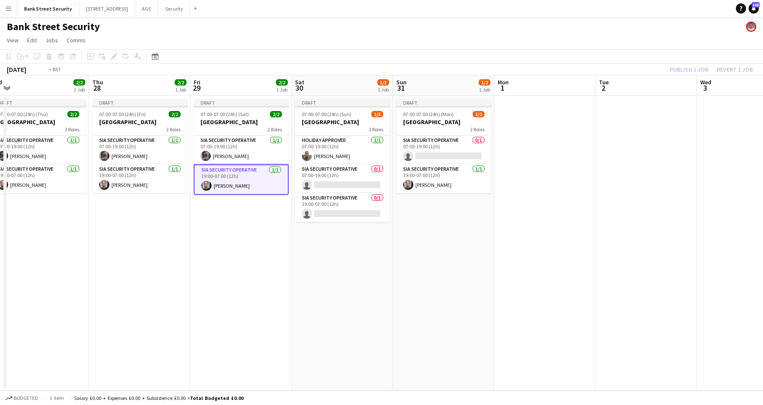
scroll to position [0, 264]
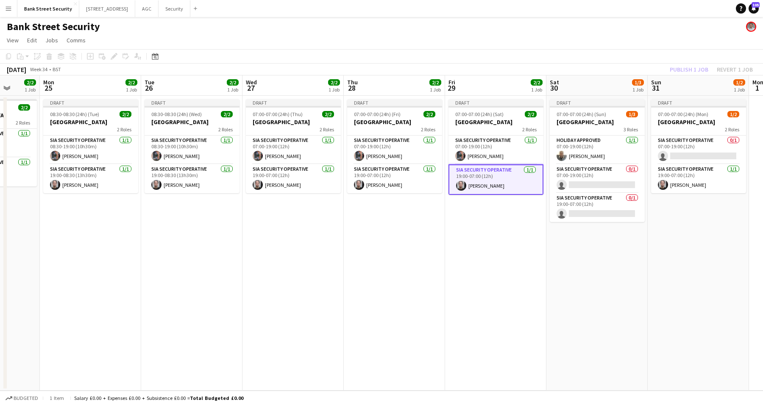
drag, startPoint x: 216, startPoint y: 176, endPoint x: 746, endPoint y: 60, distance: 543.2
click at [746, 60] on app-calendar "Copy Paste Paste Ctrl+V Paste with crew Ctrl+Shift+V Paste linked Job [GEOGRAPH…" at bounding box center [381, 220] width 763 height 342
click at [632, 298] on app-date-cell "Draft 07:00-07:00 (24h) (Sun) 1/3 Bank Street 3 Roles Holiday Approved [DATE] 0…" at bounding box center [597, 243] width 101 height 295
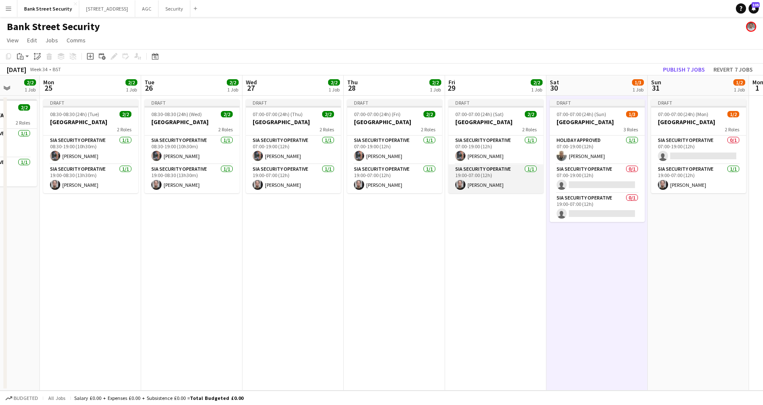
click at [488, 176] on app-card-role "SIA Security Operative [DATE] 19:00-07:00 (12h) [PERSON_NAME]" at bounding box center [496, 179] width 95 height 29
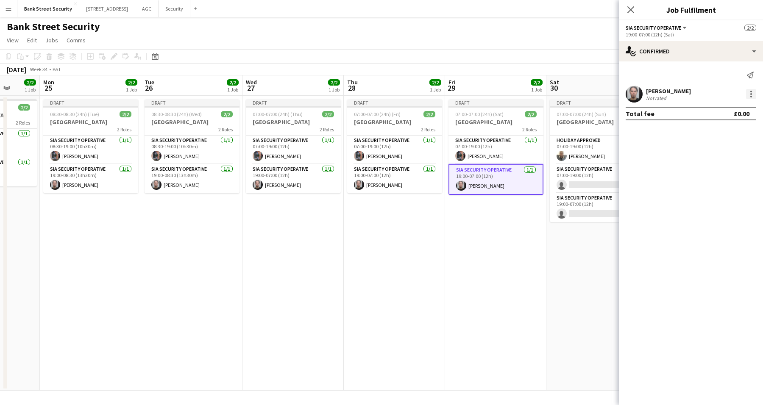
click at [749, 98] on div at bounding box center [751, 94] width 10 height 10
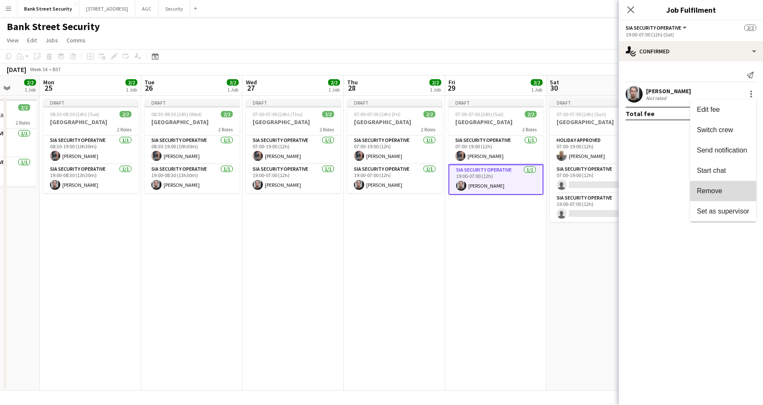
click at [701, 192] on span "Remove" at bounding box center [709, 190] width 25 height 7
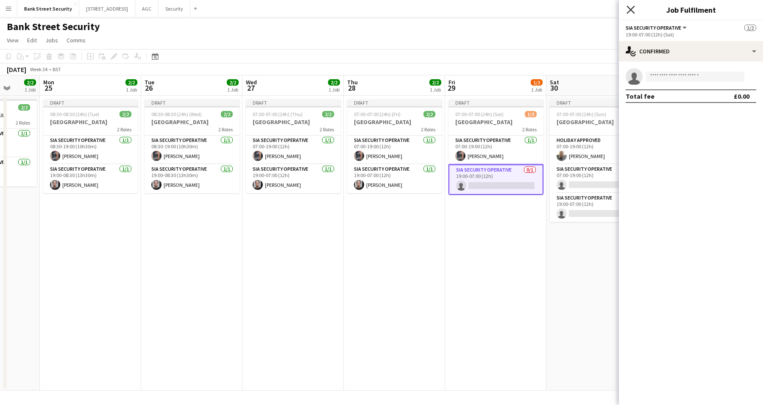
click at [628, 8] on icon "Close pop-in" at bounding box center [631, 10] width 8 height 8
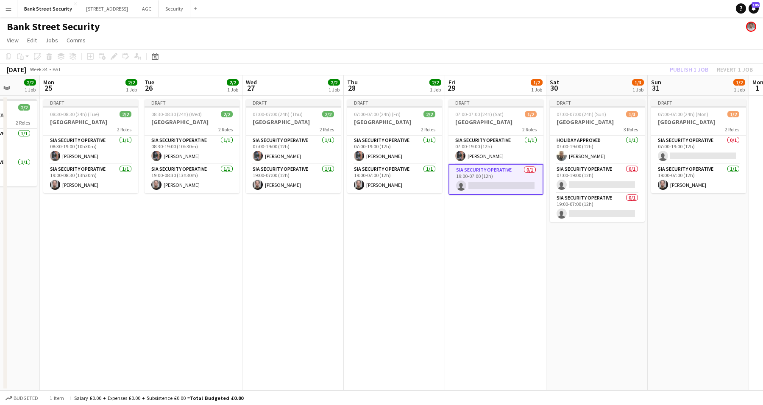
click at [516, 186] on app-card-role "SIA Security Operative 0/1 19:00-07:00 (12h) single-neutral-actions" at bounding box center [496, 180] width 95 height 31
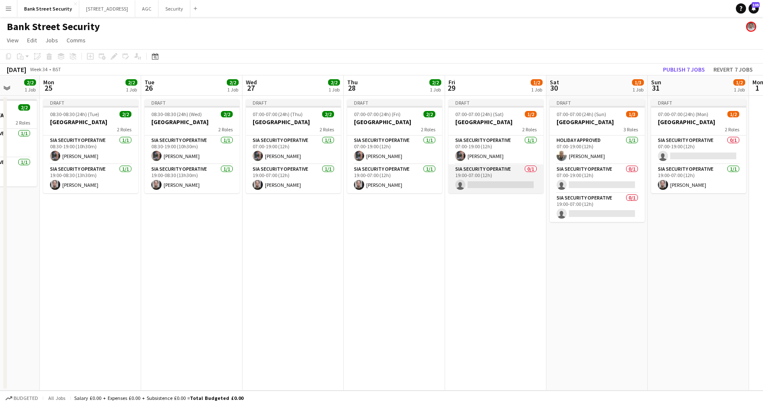
click at [516, 186] on app-card-role "SIA Security Operative 0/1 19:00-07:00 (12h) single-neutral-actions" at bounding box center [496, 179] width 95 height 29
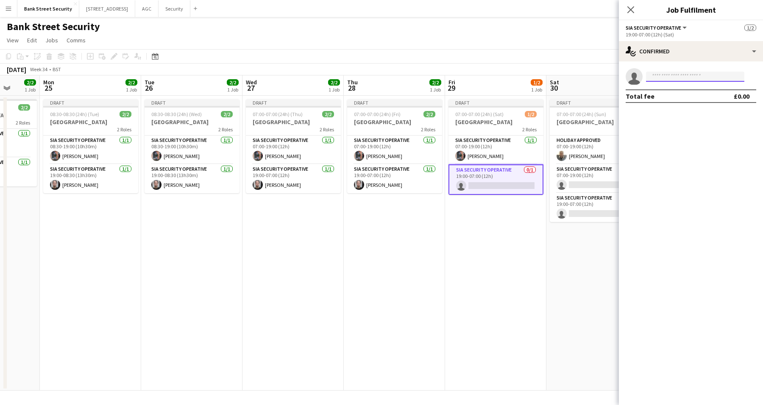
click at [693, 80] on input at bounding box center [695, 77] width 98 height 10
type input "*****"
click at [684, 101] on span "[PHONE_NUMBER]" at bounding box center [695, 102] width 85 height 7
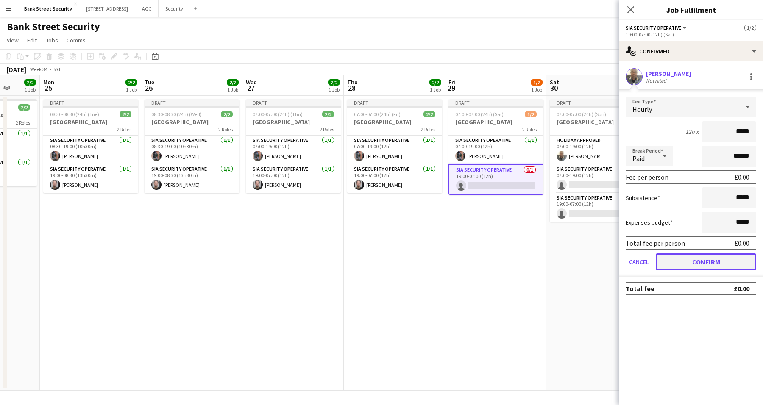
click at [706, 257] on button "Confirm" at bounding box center [706, 262] width 101 height 17
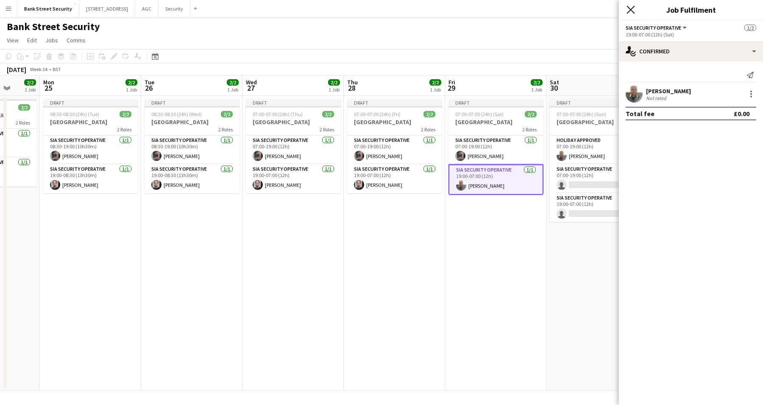
click at [629, 11] on icon "Close pop-in" at bounding box center [631, 10] width 8 height 8
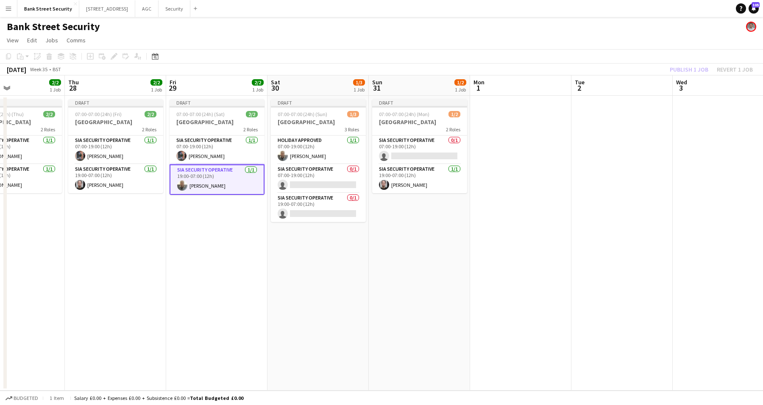
scroll to position [0, 350]
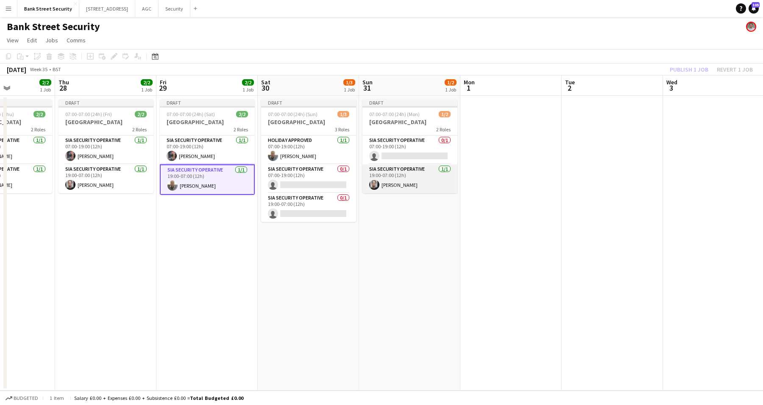
click at [389, 176] on app-card-role "SIA Security Operative [DATE] 19:00-07:00 (12h) [PERSON_NAME]" at bounding box center [410, 179] width 95 height 29
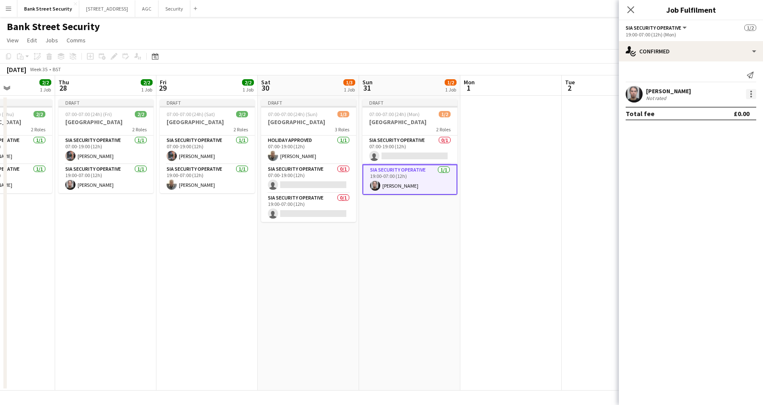
click at [752, 95] on div at bounding box center [751, 94] width 10 height 10
click at [714, 187] on button "Remove" at bounding box center [724, 191] width 66 height 20
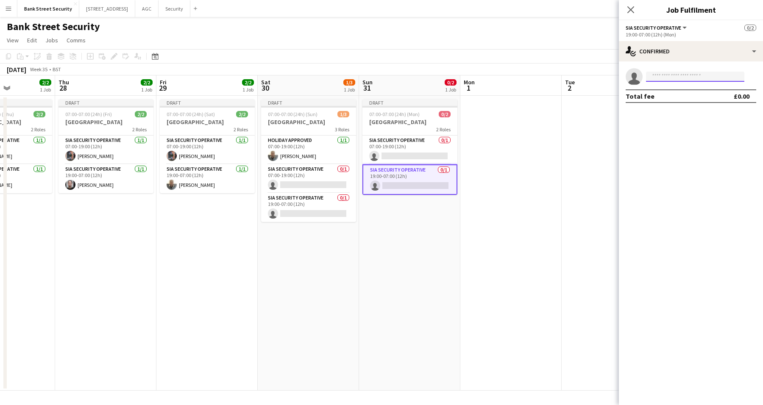
click at [689, 75] on input at bounding box center [695, 77] width 98 height 10
click at [689, 75] on input "**" at bounding box center [695, 77] width 98 height 10
type input "*****"
click at [689, 95] on span "[EMAIL_ADDRESS][DOMAIN_NAME]" at bounding box center [695, 95] width 85 height 7
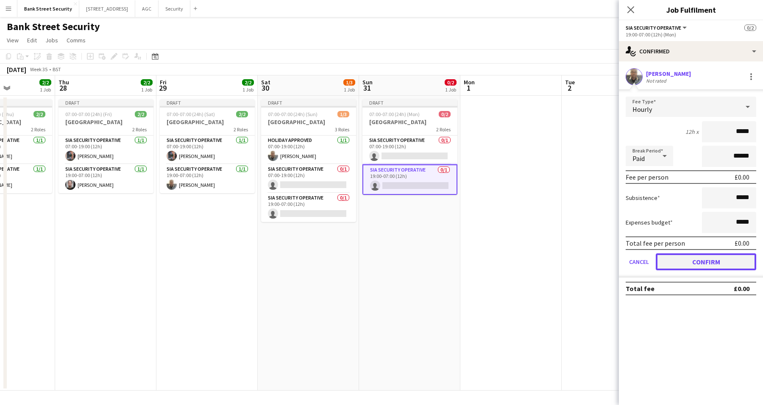
click at [708, 260] on button "Confirm" at bounding box center [706, 262] width 101 height 17
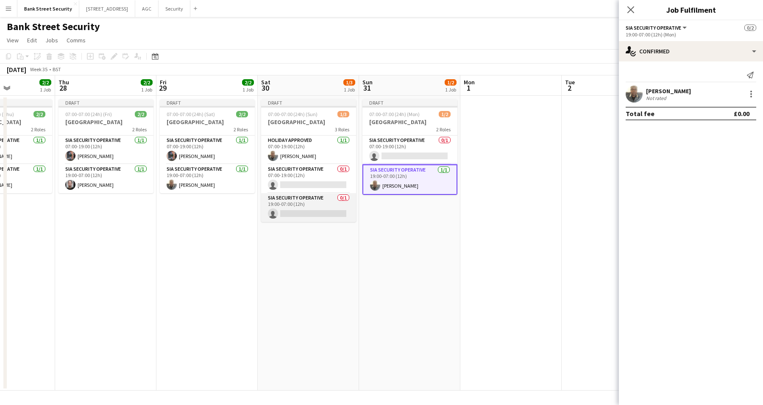
click at [309, 211] on app-card-role "SIA Security Operative 0/1 19:00-07:00 (12h) single-neutral-actions" at bounding box center [308, 207] width 95 height 29
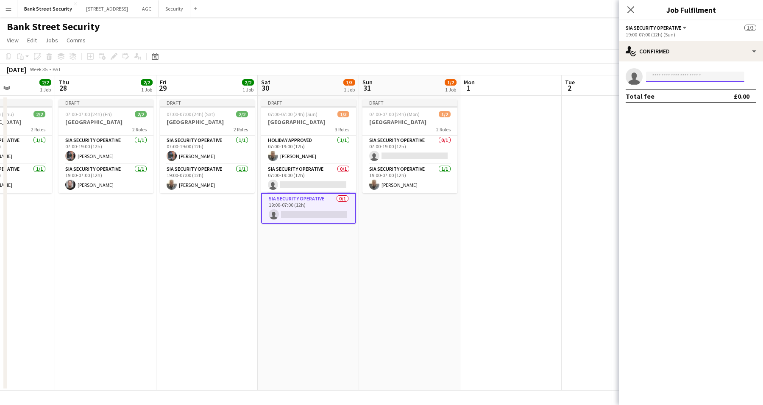
click at [675, 81] on input at bounding box center [695, 77] width 98 height 10
type input "*****"
click at [674, 94] on span "[EMAIL_ADDRESS][DOMAIN_NAME]" at bounding box center [695, 95] width 85 height 7
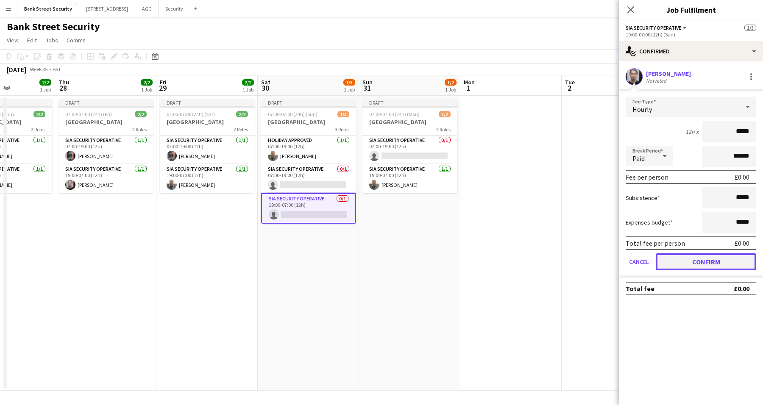
click at [691, 258] on button "Confirm" at bounding box center [706, 262] width 101 height 17
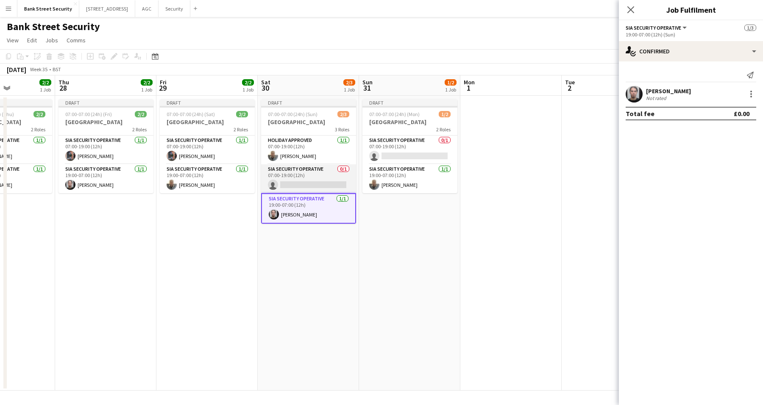
click at [313, 179] on app-card-role "SIA Security Operative 0/1 07:00-19:00 (12h) single-neutral-actions" at bounding box center [308, 179] width 95 height 29
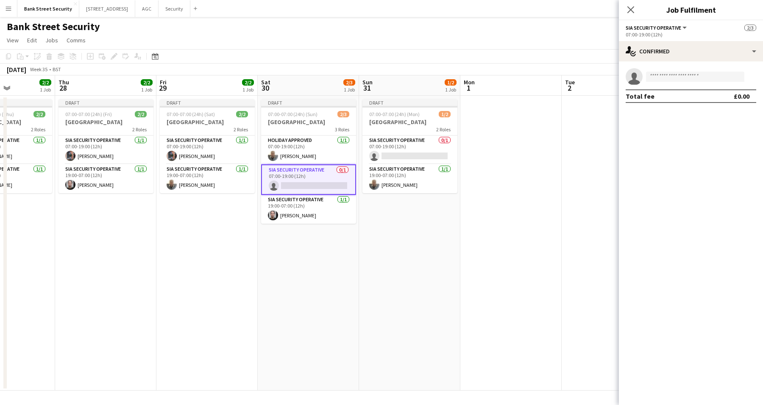
click at [313, 179] on app-card-role "SIA Security Operative 0/1 07:00-19:00 (12h) single-neutral-actions" at bounding box center [308, 180] width 95 height 31
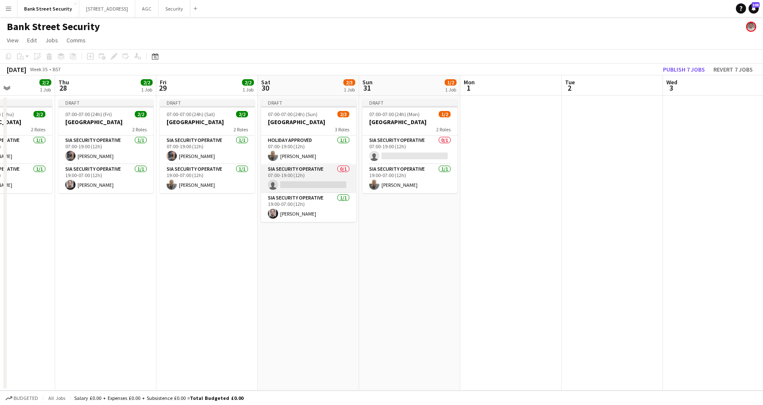
click at [324, 179] on app-card-role "SIA Security Operative 0/1 07:00-19:00 (12h) single-neutral-actions" at bounding box center [308, 179] width 95 height 29
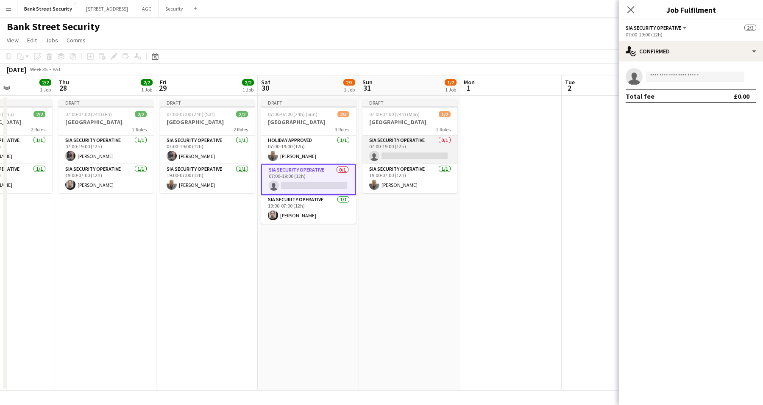
click at [405, 141] on app-card-role "SIA Security Operative 0/1 07:00-19:00 (12h) single-neutral-actions" at bounding box center [410, 150] width 95 height 29
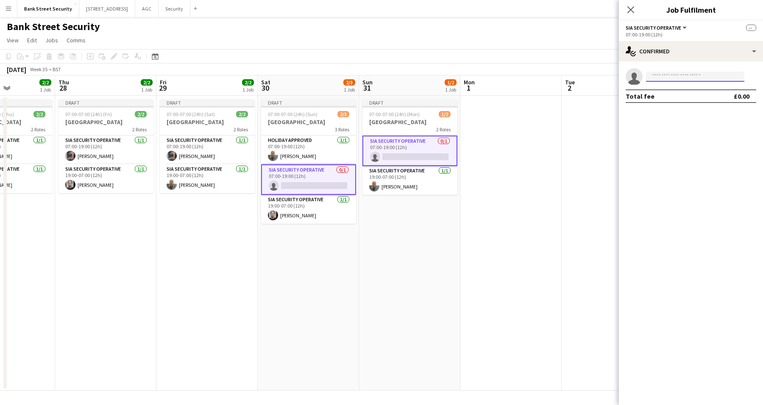
click at [678, 79] on input at bounding box center [695, 77] width 98 height 10
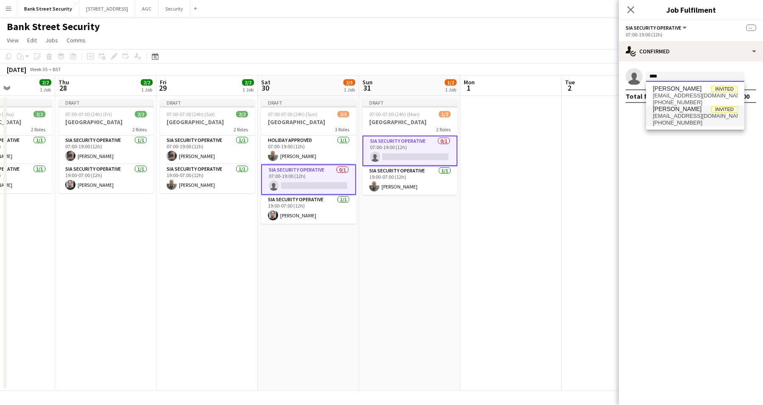
type input "****"
click at [671, 120] on span "[PHONE_NUMBER]" at bounding box center [695, 123] width 85 height 7
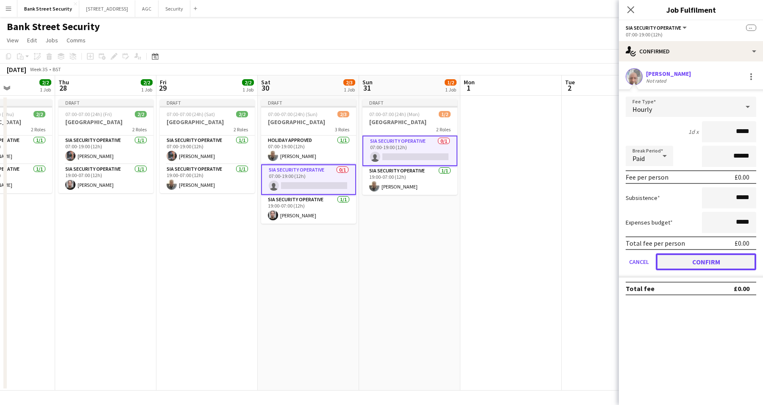
click at [700, 262] on button "Confirm" at bounding box center [706, 262] width 101 height 17
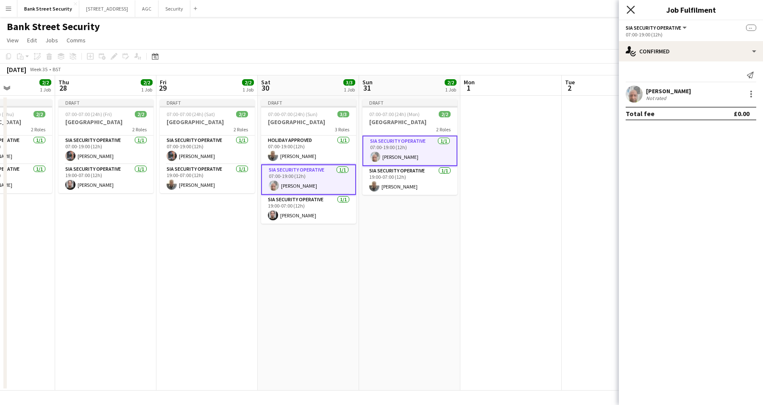
click at [630, 9] on icon at bounding box center [631, 10] width 8 height 8
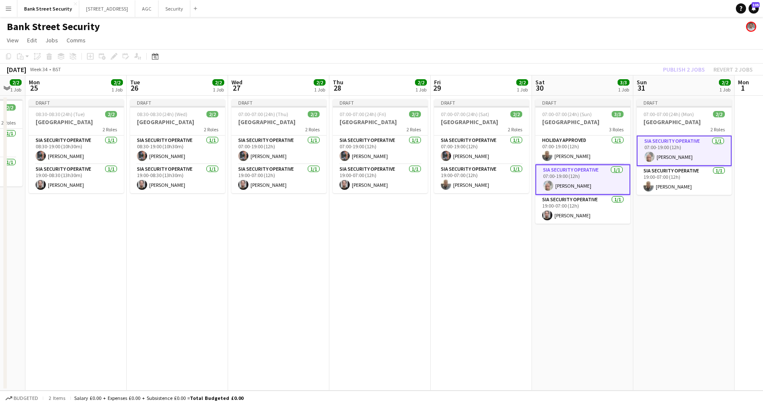
scroll to position [0, 278]
click at [685, 71] on div "Publish 2 jobs Revert 2 jobs" at bounding box center [708, 69] width 110 height 11
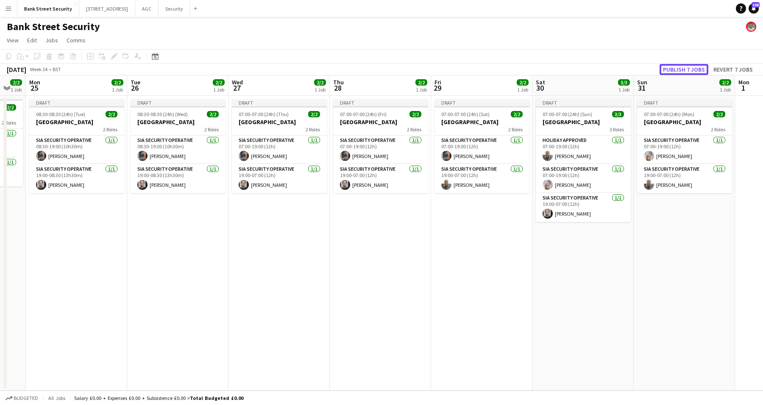
click at [685, 71] on button "Publish 7 jobs" at bounding box center [684, 69] width 49 height 11
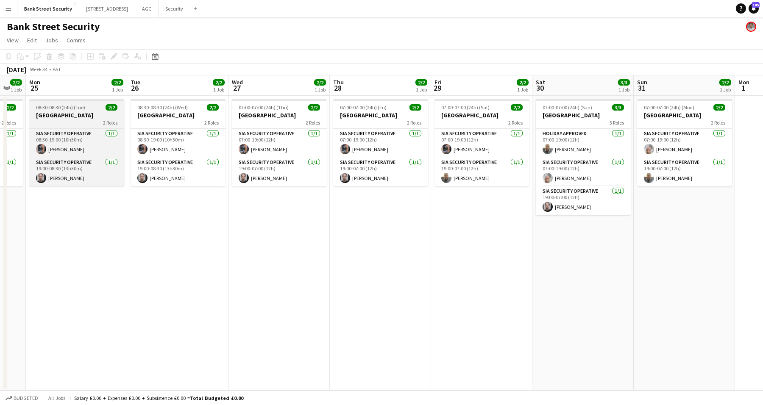
click at [34, 108] on div "08:30-08:30 (24h) (Tue) 2/2" at bounding box center [76, 107] width 95 height 6
